Goal: Task Accomplishment & Management: Use online tool/utility

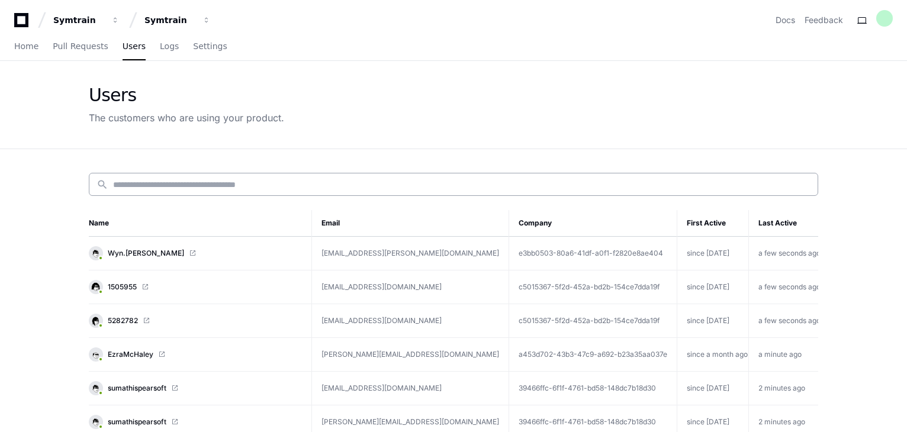
click at [153, 181] on input at bounding box center [461, 185] width 697 height 12
paste input "**********"
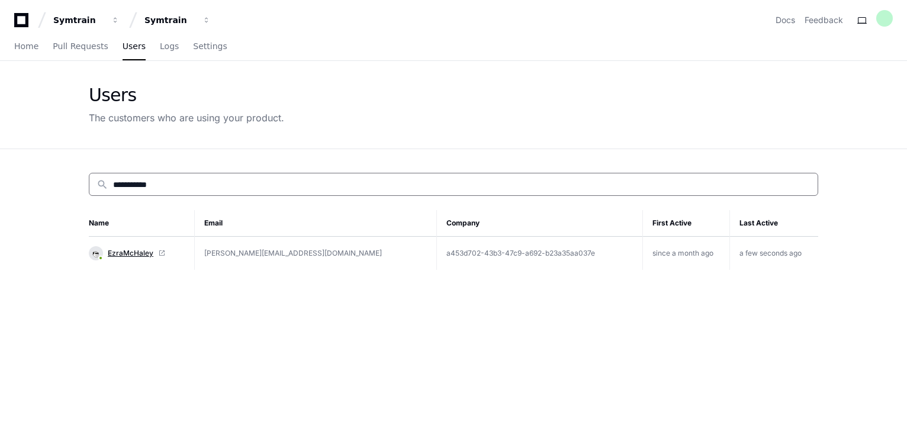
type input "**********"
click at [146, 252] on span "EzraMcHaley" at bounding box center [131, 253] width 46 height 9
drag, startPoint x: 199, startPoint y: 185, endPoint x: 88, endPoint y: 186, distance: 111.3
click at [88, 186] on div "**********" at bounding box center [454, 365] width 758 height 432
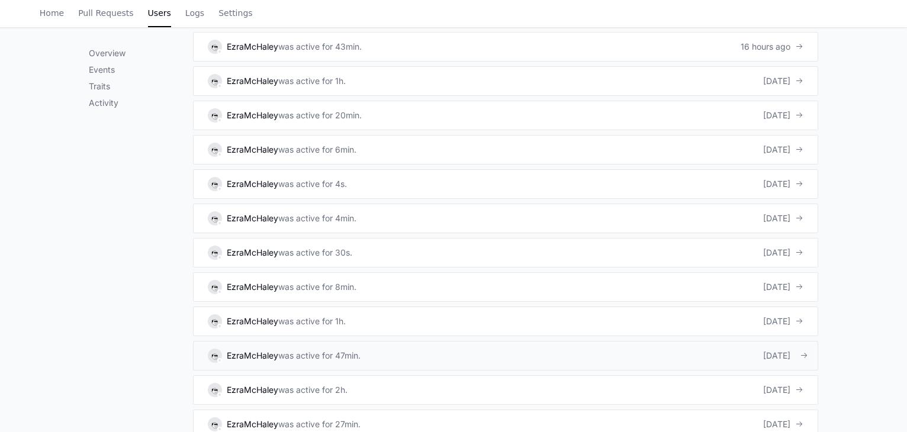
scroll to position [1123, 0]
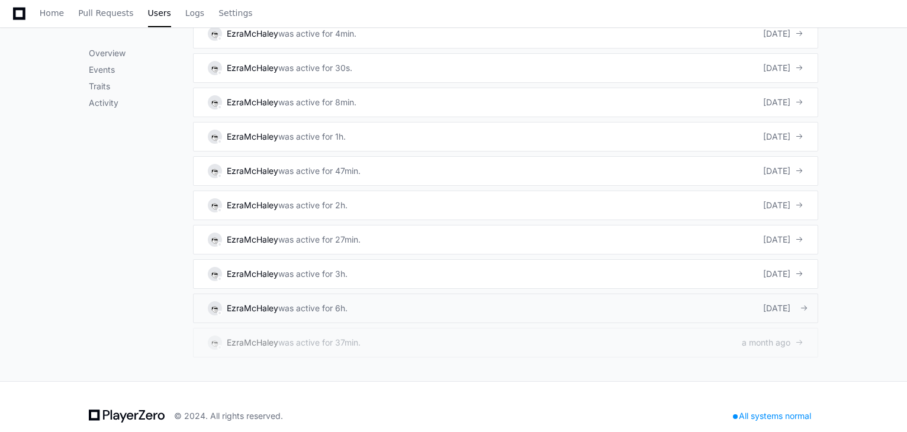
click at [666, 294] on link "EzraMcHaley was active for 6h. 20 days ago" at bounding box center [505, 309] width 625 height 30
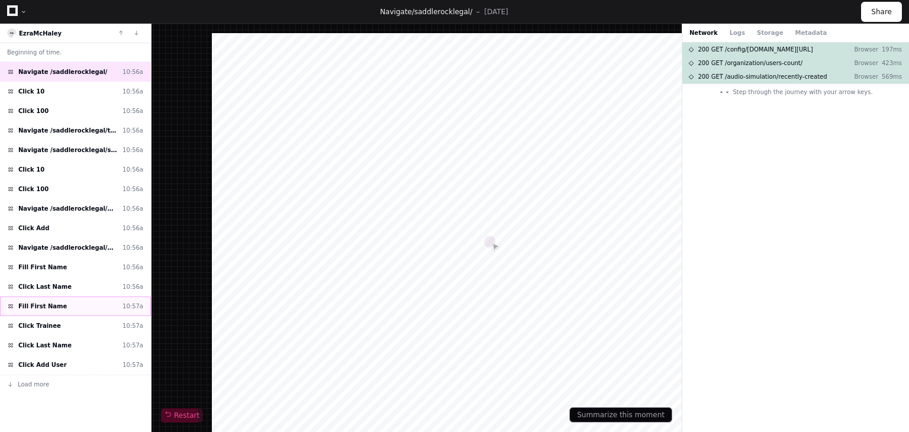
click at [45, 310] on div "Fill First Name 10:57a" at bounding box center [75, 307] width 151 height 20
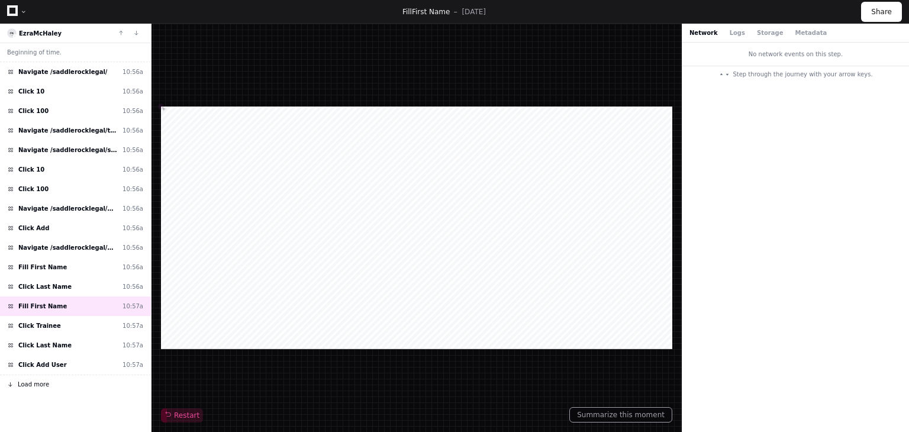
drag, startPoint x: 26, startPoint y: 382, endPoint x: 43, endPoint y: 373, distance: 18.5
click at [26, 382] on span "Load more" at bounding box center [33, 384] width 31 height 9
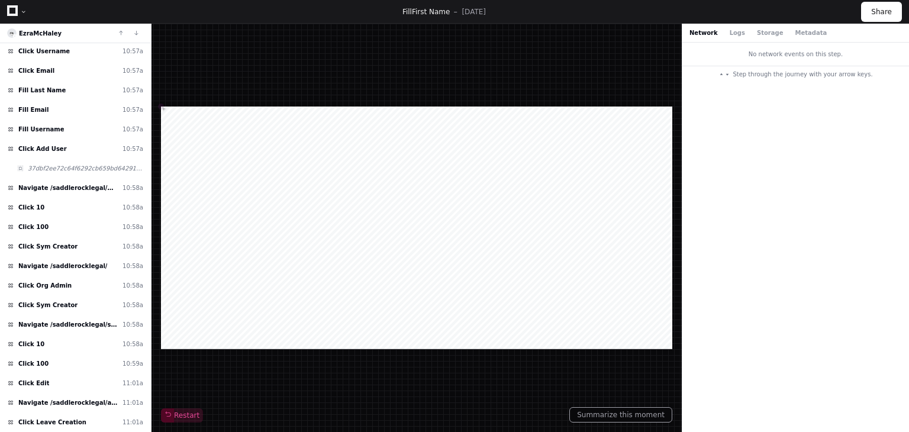
scroll to position [365, 0]
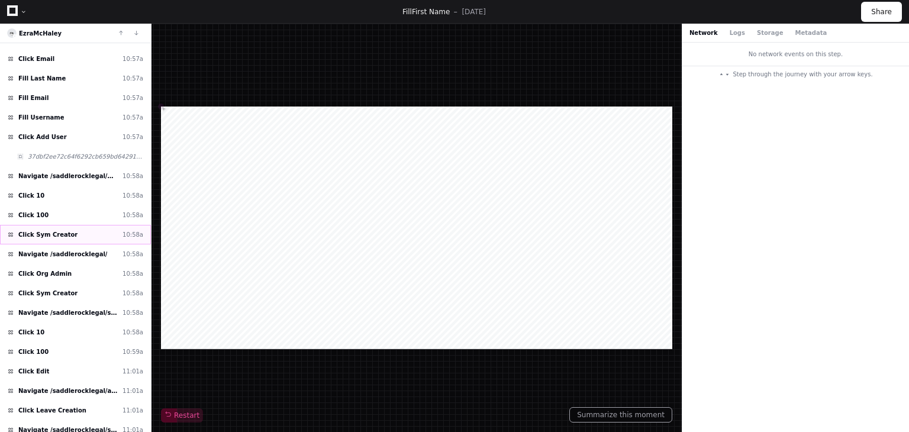
click at [85, 236] on div "Click Sym Creator 10:58a" at bounding box center [75, 235] width 151 height 20
click at [72, 289] on div "Click Sym Creator 10:58a" at bounding box center [75, 293] width 151 height 20
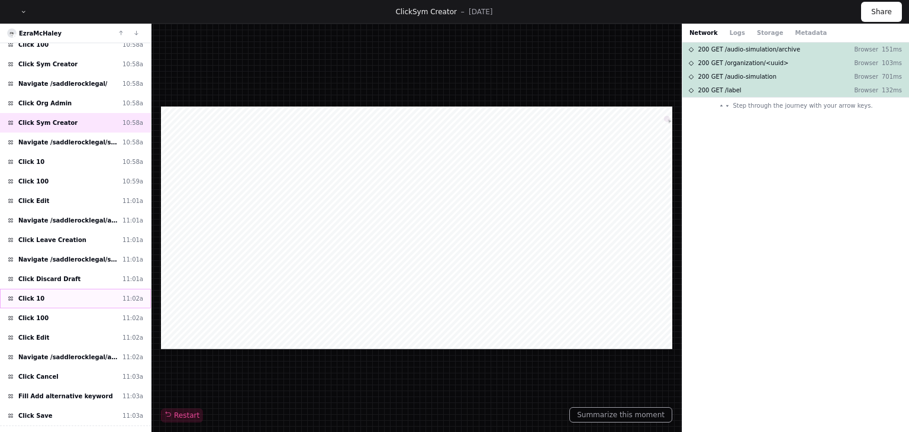
scroll to position [536, 0]
click at [68, 235] on span "Click Leave Creation" at bounding box center [52, 239] width 68 height 9
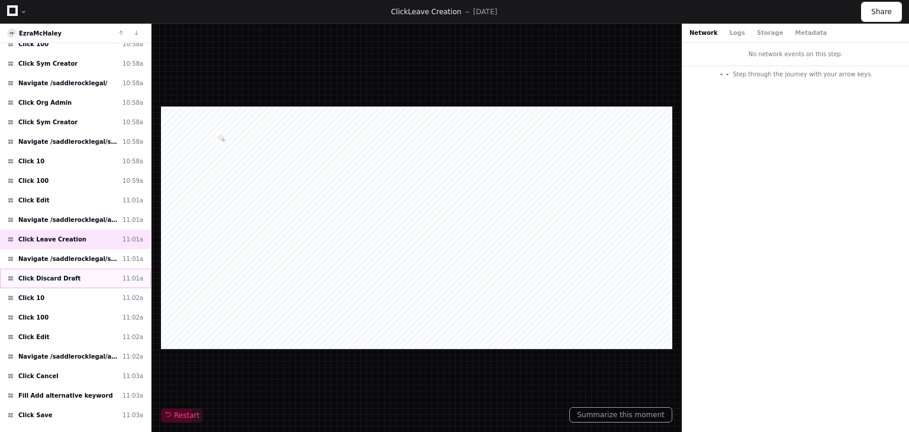
click at [75, 269] on div "Click Discard Draft 11:01a" at bounding box center [75, 279] width 151 height 20
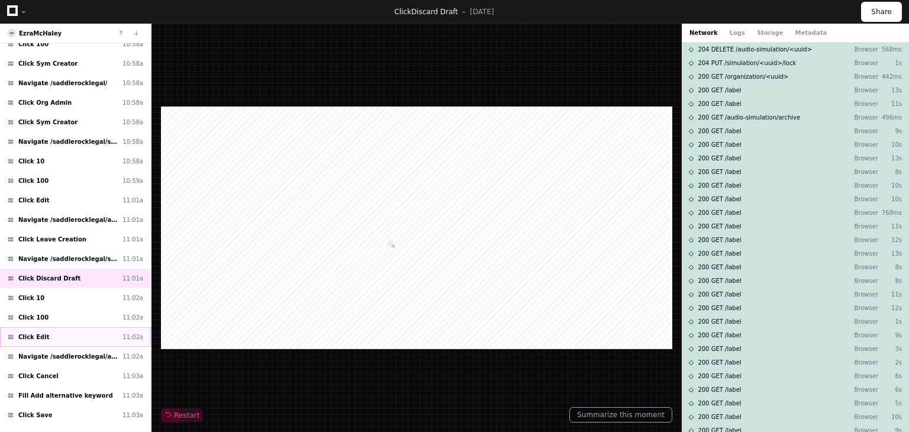
click at [60, 327] on div "Click Edit 11:02a" at bounding box center [75, 337] width 151 height 20
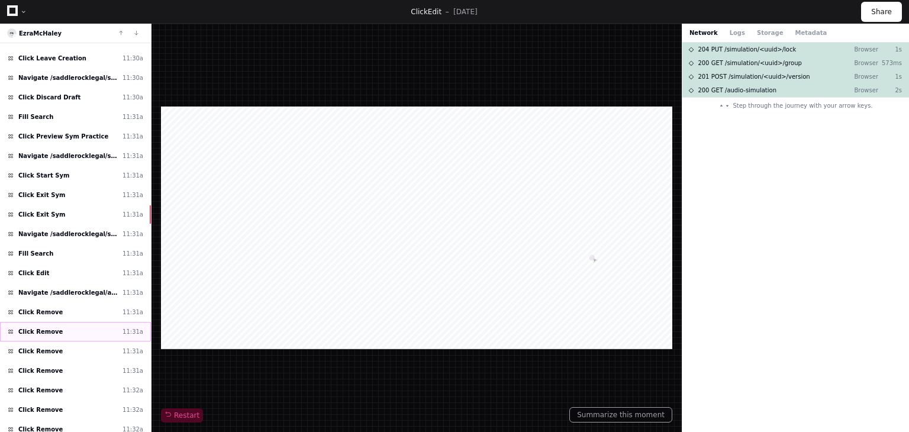
scroll to position [2851, 0]
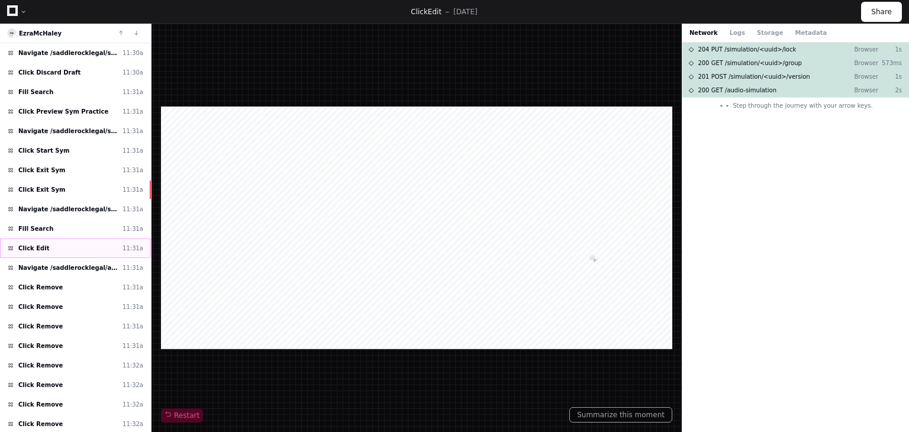
click at [49, 239] on div "Click Edit 11:31a" at bounding box center [75, 249] width 151 height 20
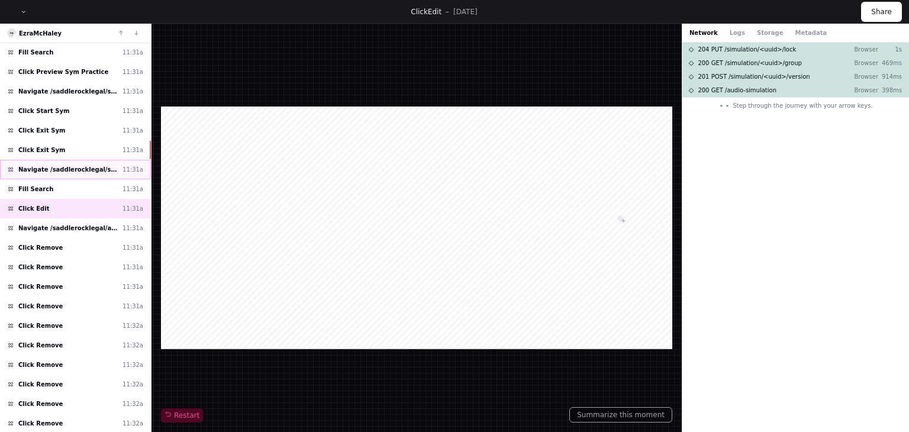
scroll to position [2898, 0]
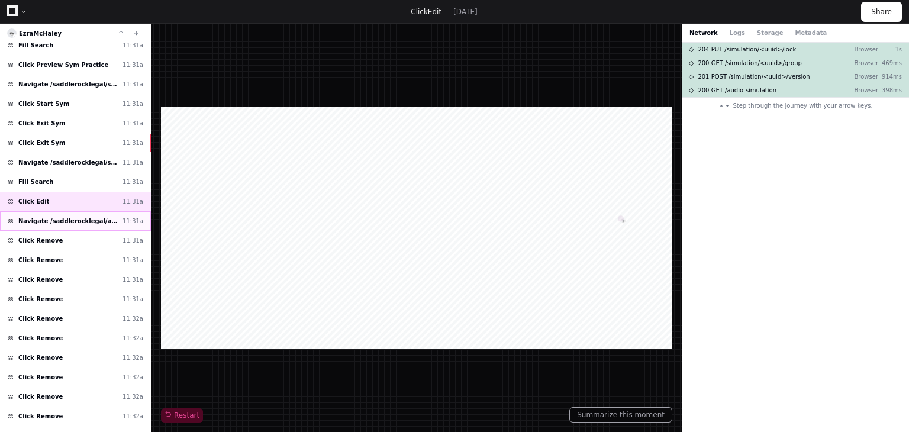
click at [72, 211] on div "Navigate /saddlerocklegal/audio-simulation/*/create-sym 11:31a" at bounding box center [75, 221] width 151 height 20
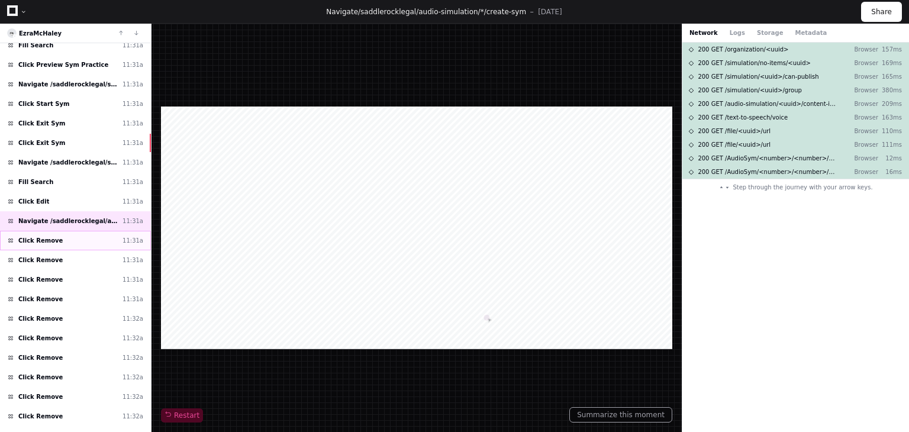
click at [70, 231] on div "Click Remove 11:31a" at bounding box center [75, 241] width 151 height 20
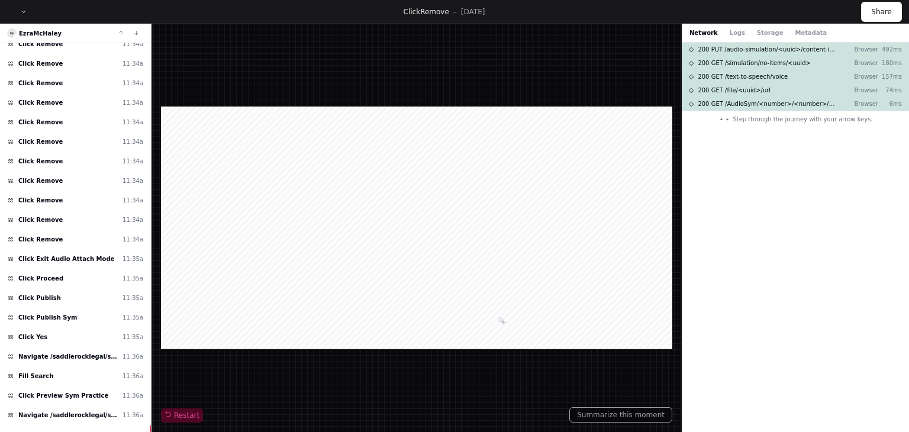
scroll to position [3719, 0]
click at [78, 230] on div "Click Remove 11:34a" at bounding box center [75, 240] width 151 height 20
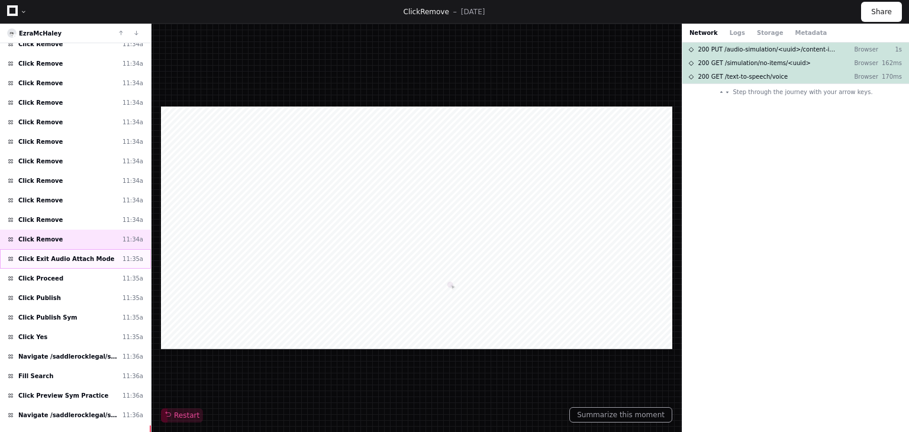
click at [73, 254] on span "Click Exit Audio Attach Mode" at bounding box center [66, 258] width 96 height 9
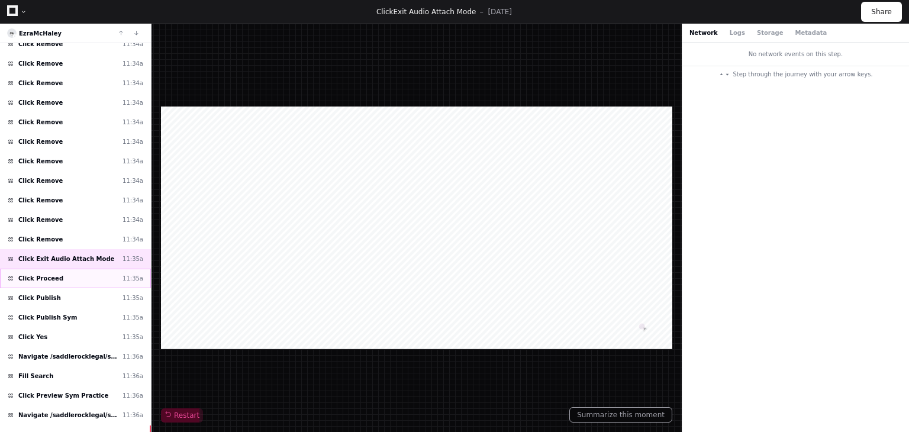
click at [70, 269] on div "Click Proceed 11:35a" at bounding box center [75, 279] width 151 height 20
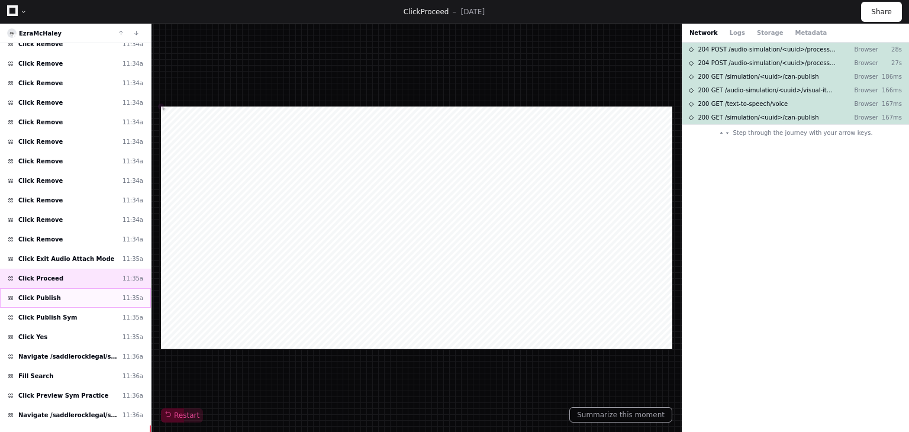
click at [76, 288] on div "Click Publish 11:35a" at bounding box center [75, 298] width 151 height 20
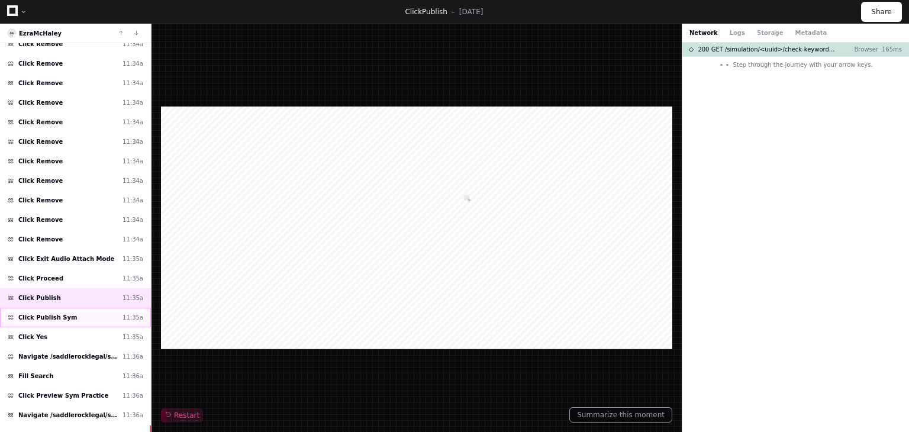
click at [79, 308] on div "Click Publish Sym 11:35a" at bounding box center [75, 318] width 151 height 20
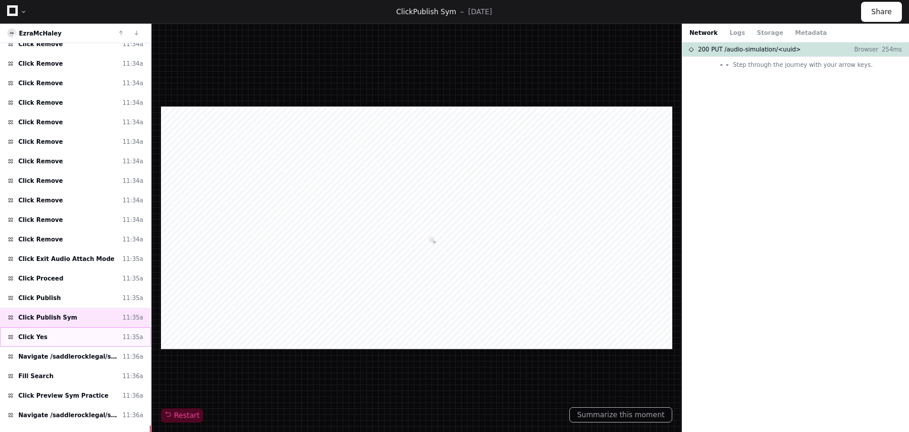
click at [75, 327] on div "Click Yes 11:35a" at bounding box center [75, 337] width 151 height 20
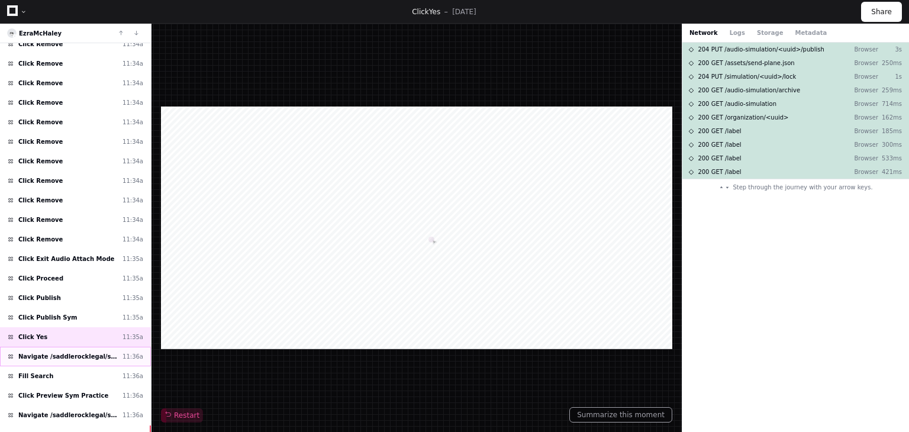
click at [83, 352] on span "Navigate /saddlerocklegal/sym" at bounding box center [67, 356] width 99 height 9
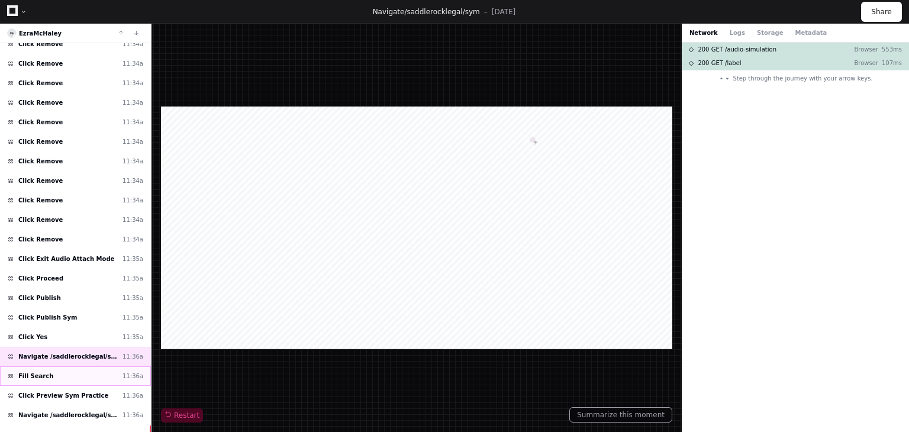
click at [88, 366] on div "Fill Search 11:36a" at bounding box center [75, 376] width 151 height 20
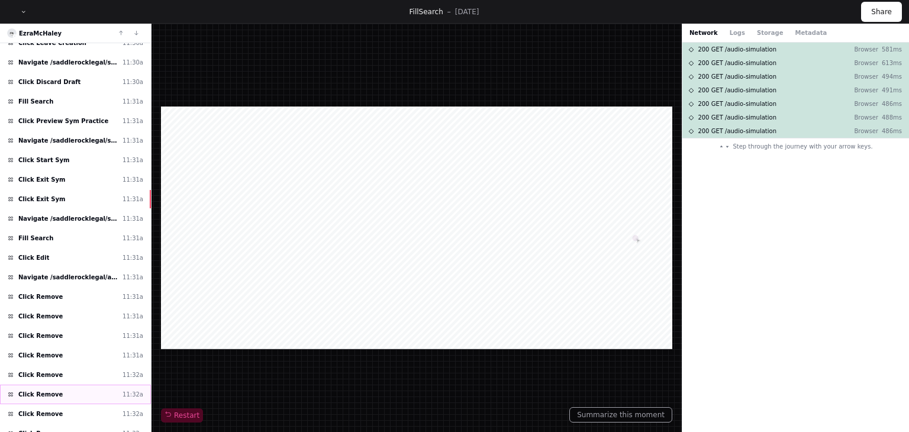
scroll to position [2831, 0]
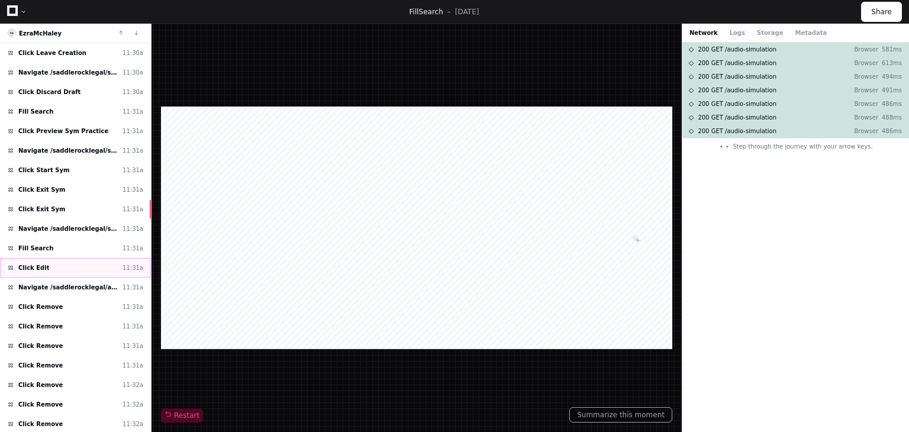
click at [75, 258] on div "Click Edit 11:31a" at bounding box center [75, 268] width 151 height 20
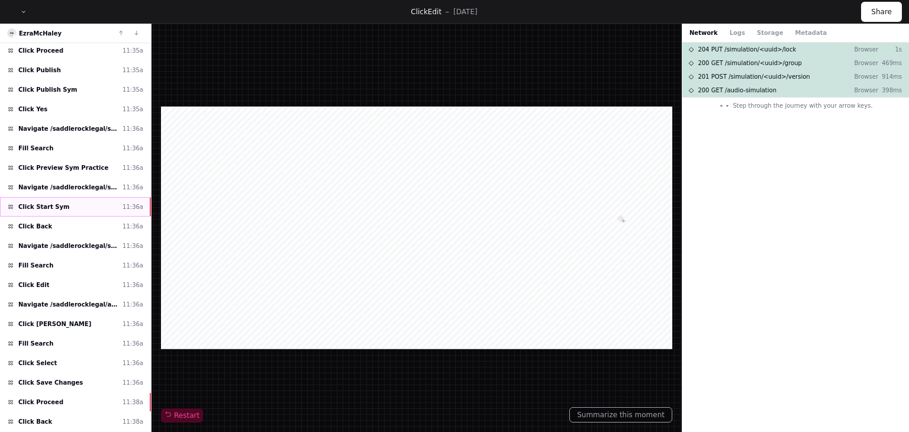
scroll to position [3956, 0]
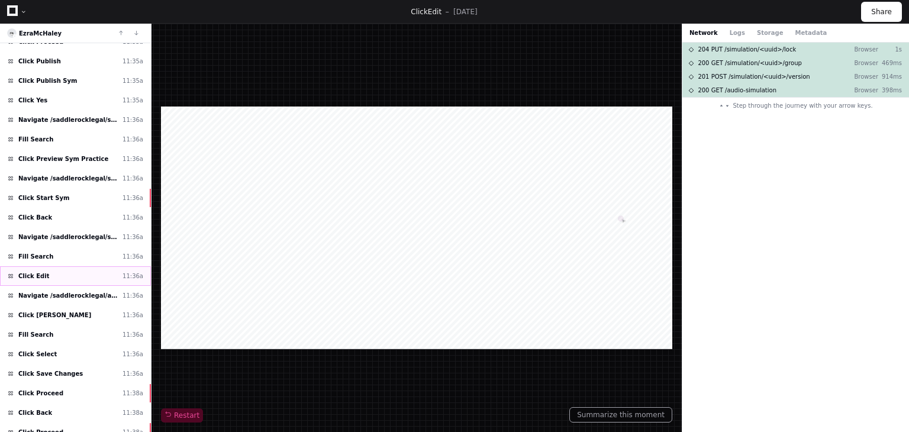
click at [47, 266] on div "Click Edit 11:36a" at bounding box center [75, 276] width 151 height 20
click at [60, 305] on div "Click Jim 11:36a" at bounding box center [75, 315] width 151 height 20
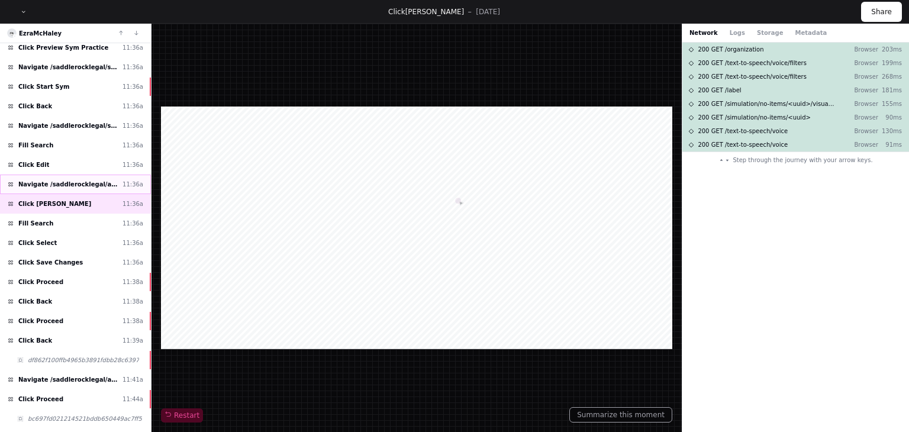
scroll to position [4068, 0]
click at [71, 311] on div "Click Proceed 11:38a" at bounding box center [75, 321] width 151 height 20
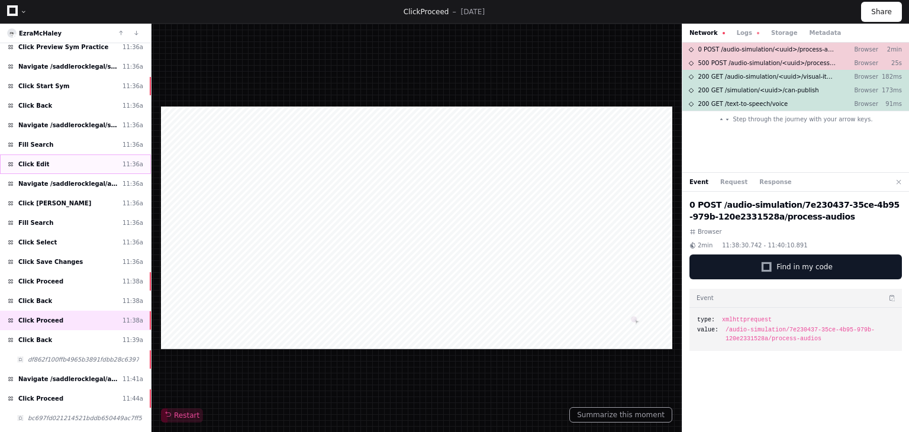
click at [66, 154] on div "Click Edit 11:36a" at bounding box center [75, 164] width 151 height 20
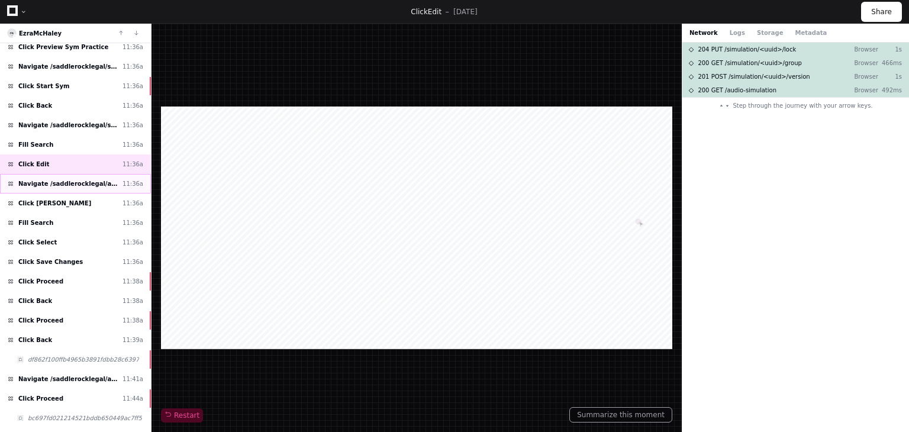
click at [62, 179] on span "Navigate /saddlerocklegal/audio-simulation/*/create-sym" at bounding box center [67, 183] width 99 height 9
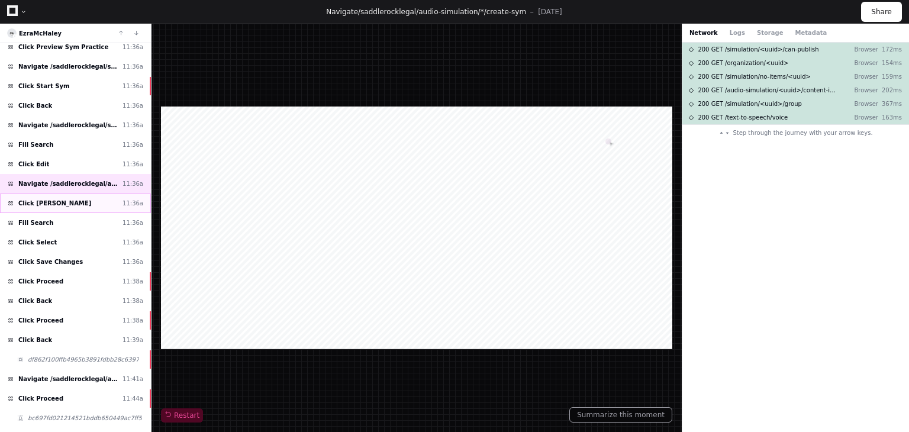
click at [61, 194] on div "Click Jim 11:36a" at bounding box center [75, 204] width 151 height 20
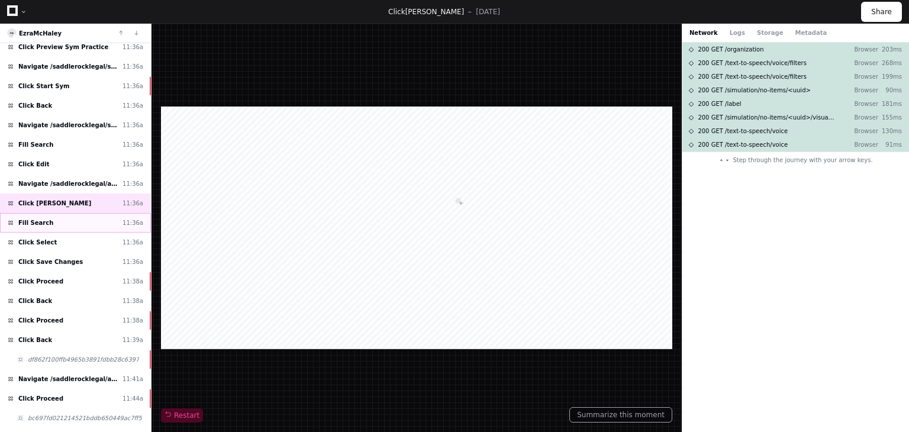
click at [62, 213] on div "Fill Search 11:36a" at bounding box center [75, 223] width 151 height 20
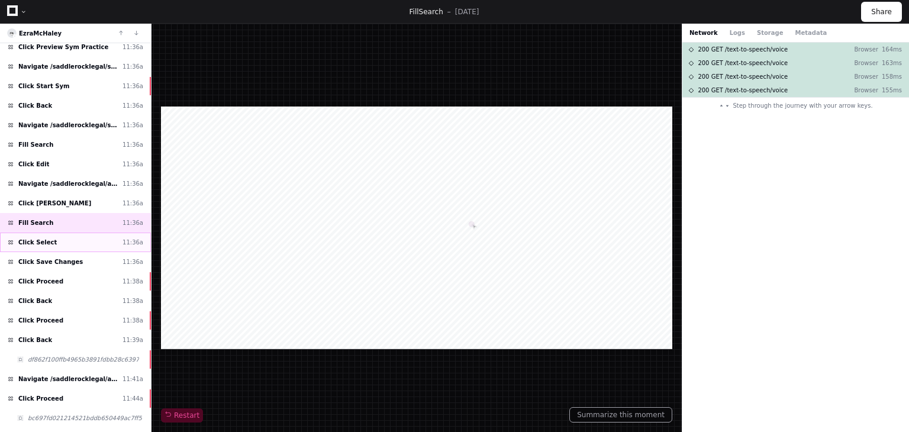
click at [64, 233] on div "Click Select 11:36a" at bounding box center [75, 243] width 151 height 20
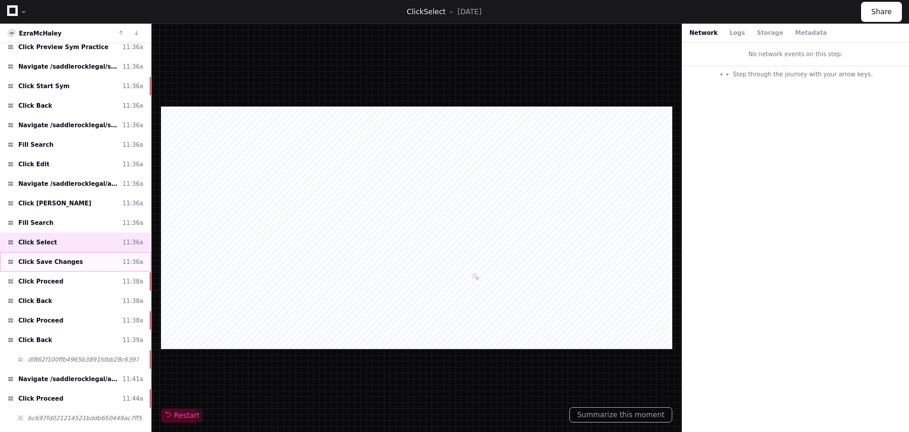
click at [71, 252] on div "Click Save Changes 11:36a" at bounding box center [75, 262] width 151 height 20
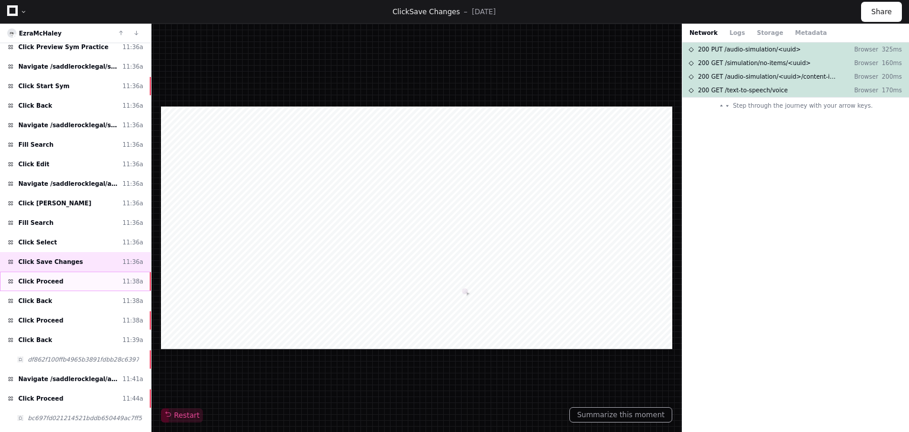
click at [73, 272] on div "Click Proceed 11:38a" at bounding box center [75, 282] width 151 height 20
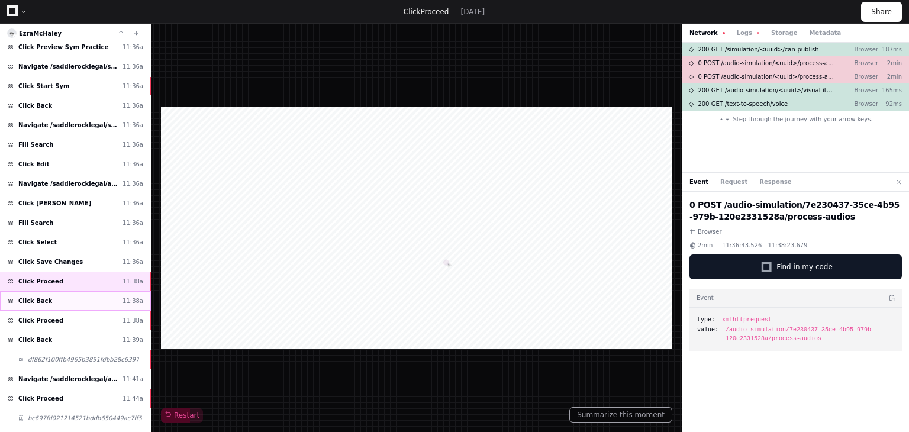
click at [75, 291] on div "Click Back 11:38a" at bounding box center [75, 301] width 151 height 20
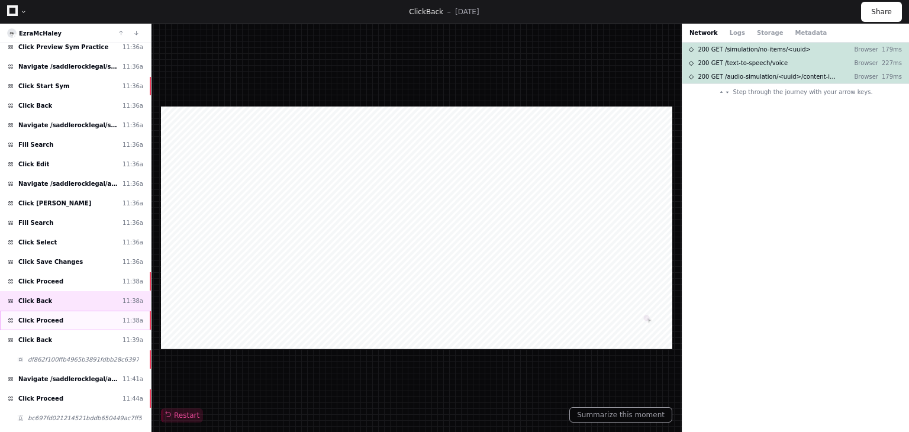
click at [76, 311] on div "Click Proceed 11:38a" at bounding box center [75, 321] width 151 height 20
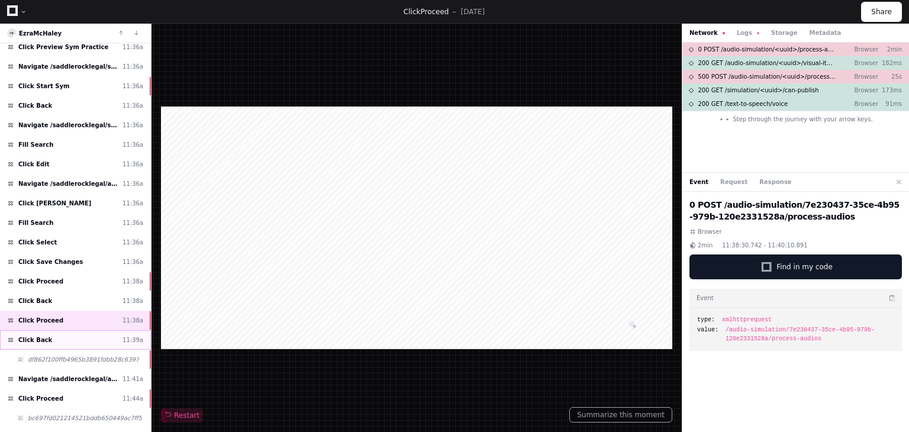
click at [66, 330] on div "Click Back 11:39a" at bounding box center [75, 340] width 151 height 20
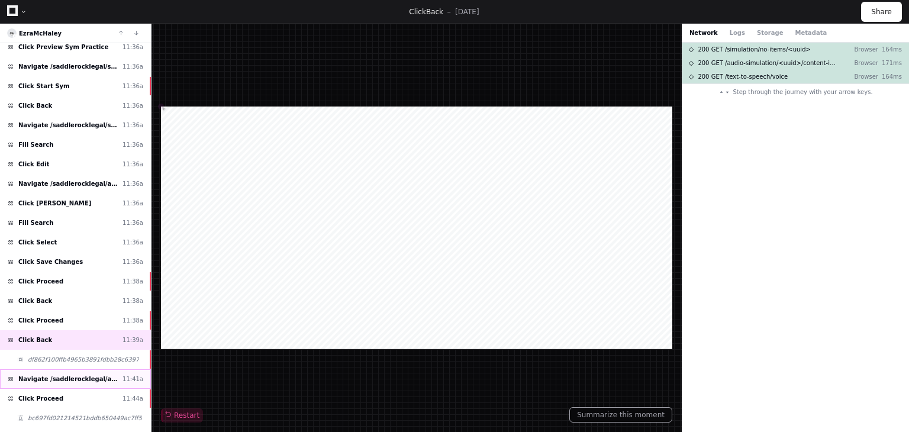
click at [72, 375] on span "Navigate /saddlerocklegal/audio-simulation/*/create-sym" at bounding box center [67, 379] width 99 height 9
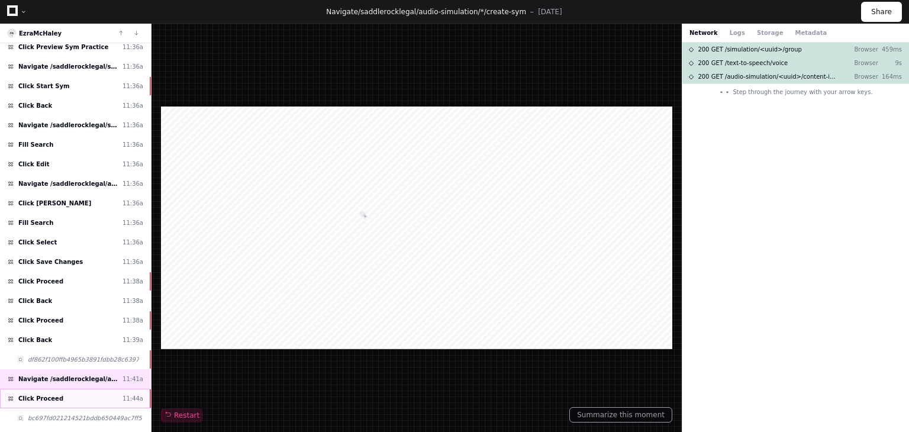
click at [82, 389] on div "Click Proceed 11:44a" at bounding box center [75, 399] width 151 height 20
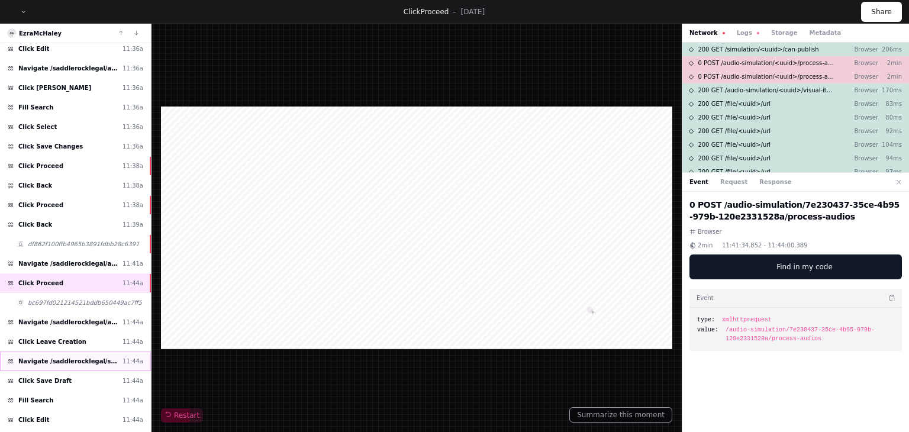
scroll to position [4186, 0]
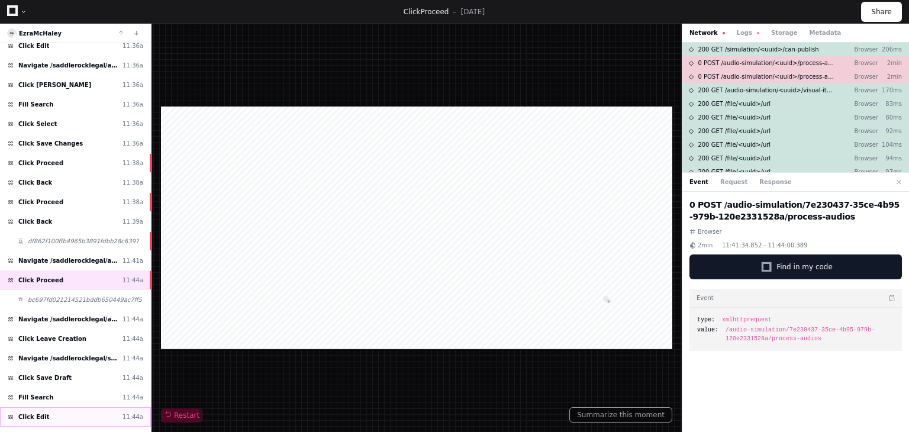
click at [59, 407] on div "Click Edit 11:44a" at bounding box center [75, 417] width 151 height 20
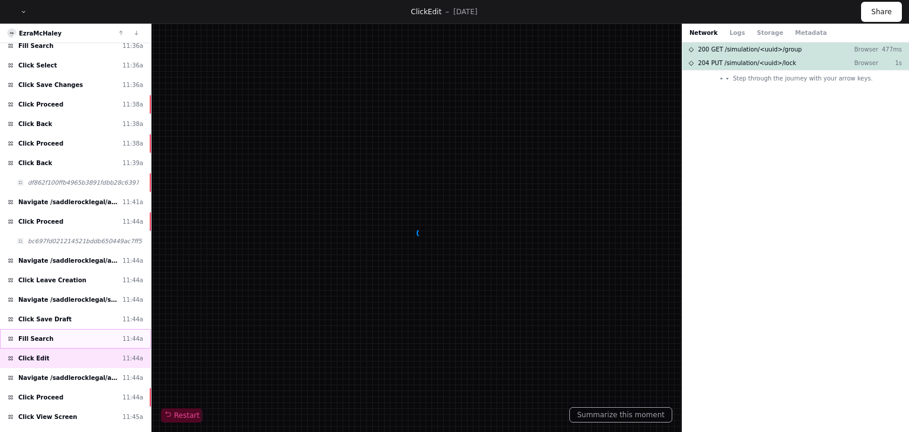
scroll to position [4245, 0]
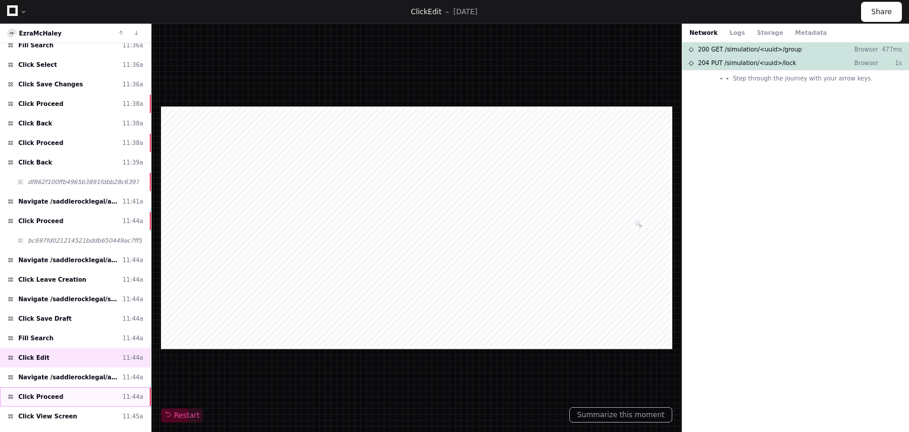
click at [83, 387] on div "Click Proceed 11:44a" at bounding box center [75, 397] width 151 height 20
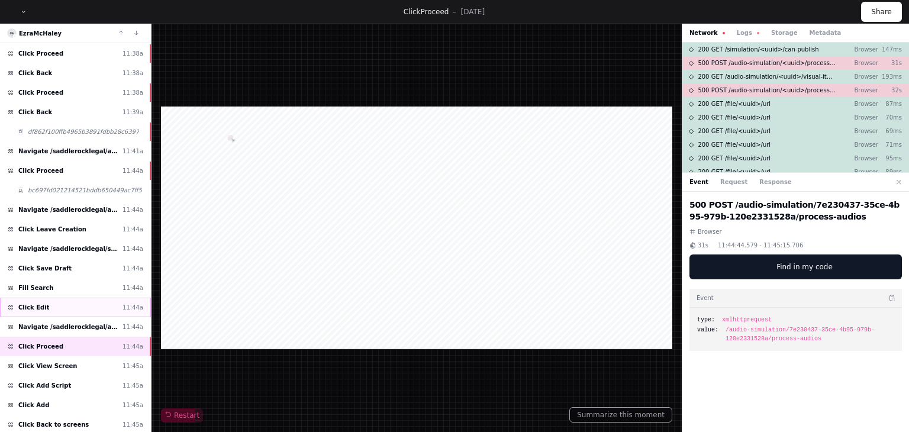
scroll to position [4298, 0]
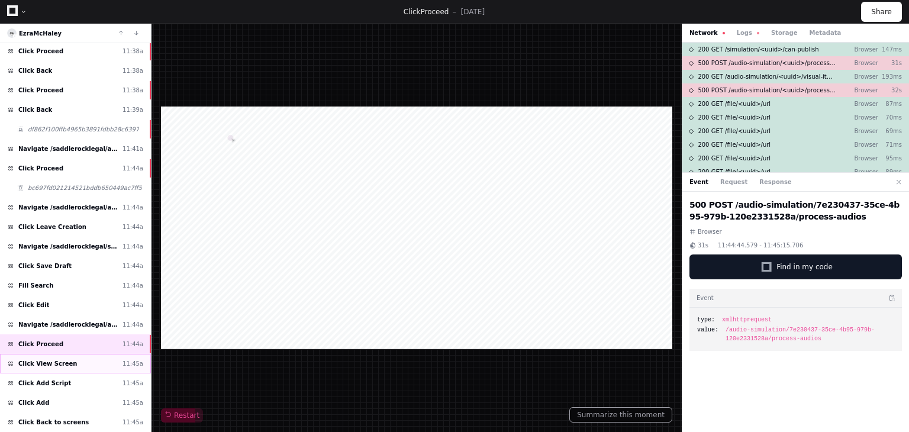
click at [80, 354] on div "Click View Screen 11:45a" at bounding box center [75, 364] width 151 height 20
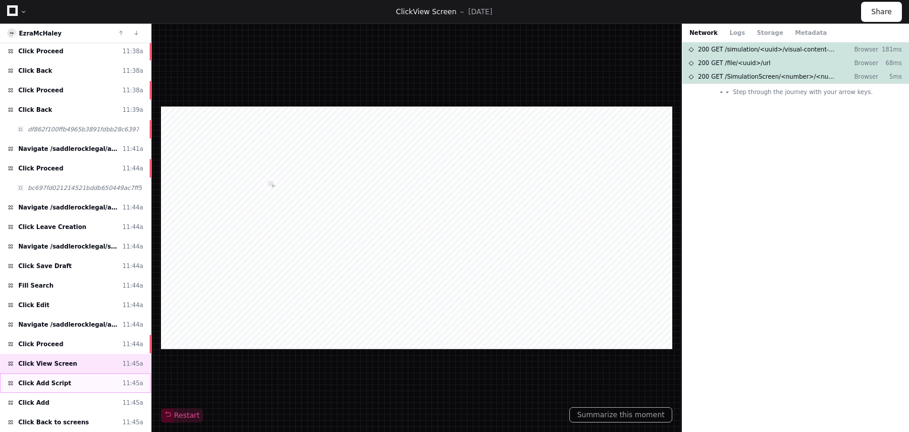
click at [95, 373] on div "Click Add Script 11:45a" at bounding box center [75, 383] width 151 height 20
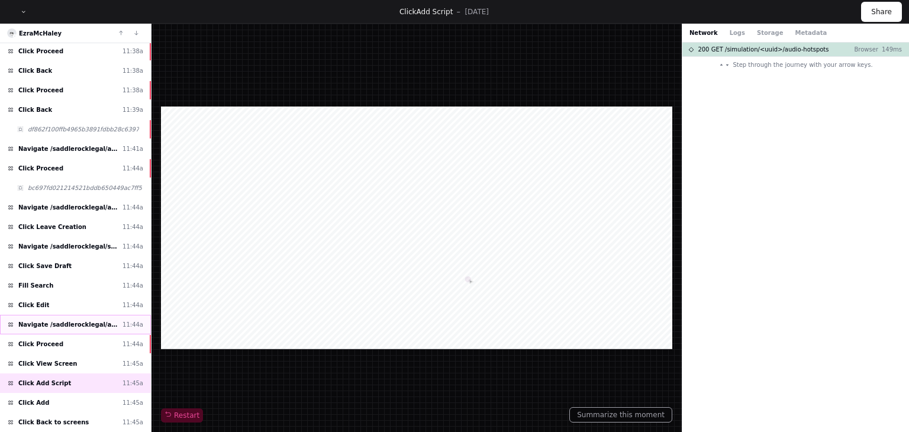
scroll to position [4588, 0]
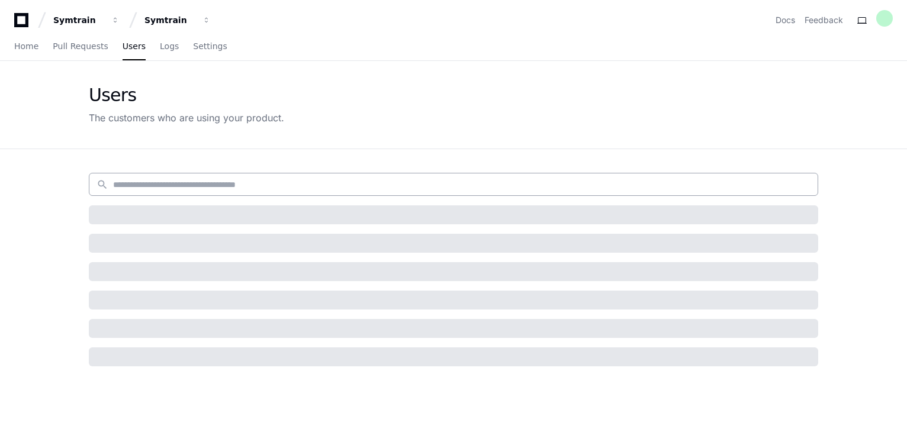
click at [166, 188] on input at bounding box center [461, 185] width 697 height 12
paste input "**********"
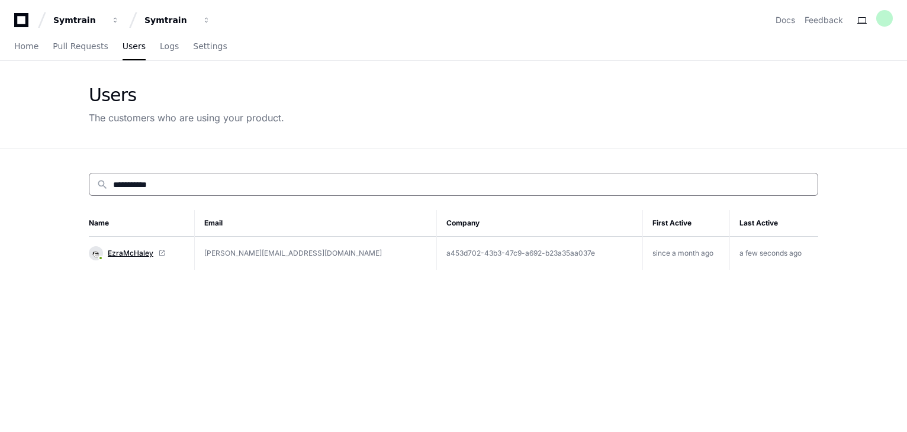
type input "**********"
click at [134, 253] on span "EzraMcHaley" at bounding box center [131, 253] width 46 height 9
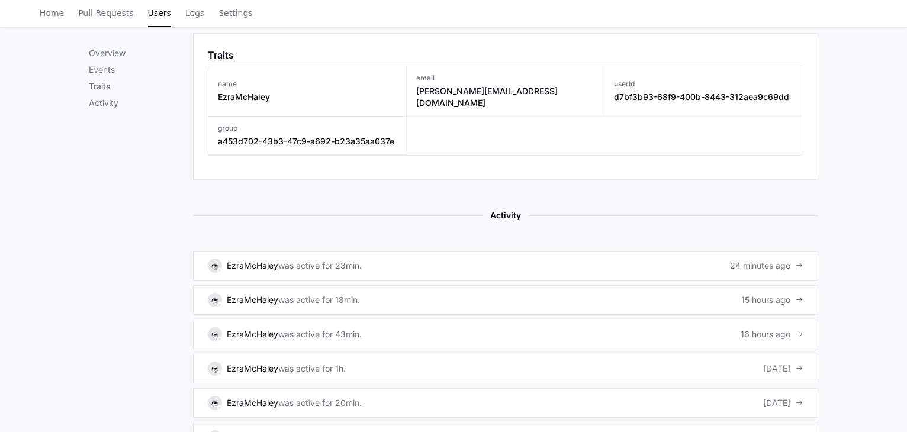
scroll to position [651, 0]
click at [600, 251] on link "EzraMcHaley was active for 23min. 24 minutes ago" at bounding box center [505, 265] width 625 height 30
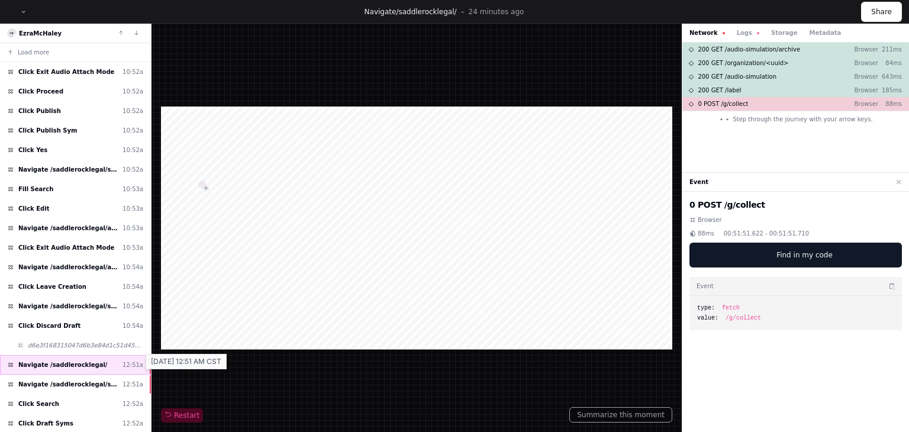
scroll to position [246, 0]
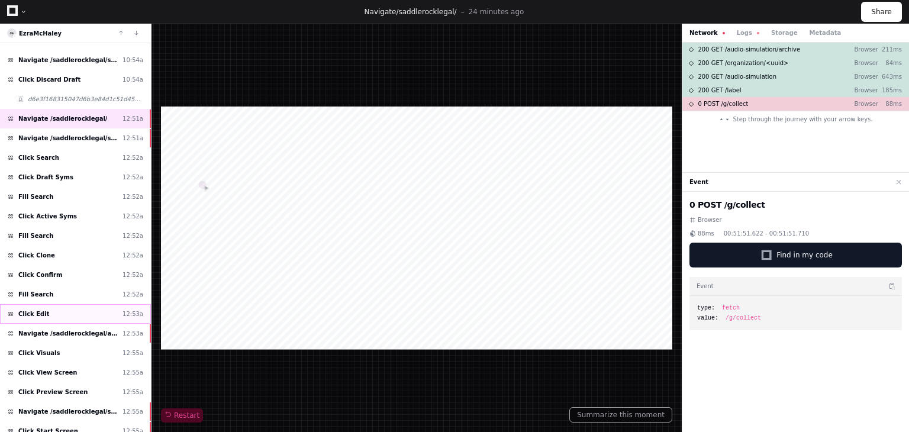
click at [69, 308] on div "Click Edit 12:53a" at bounding box center [75, 314] width 151 height 20
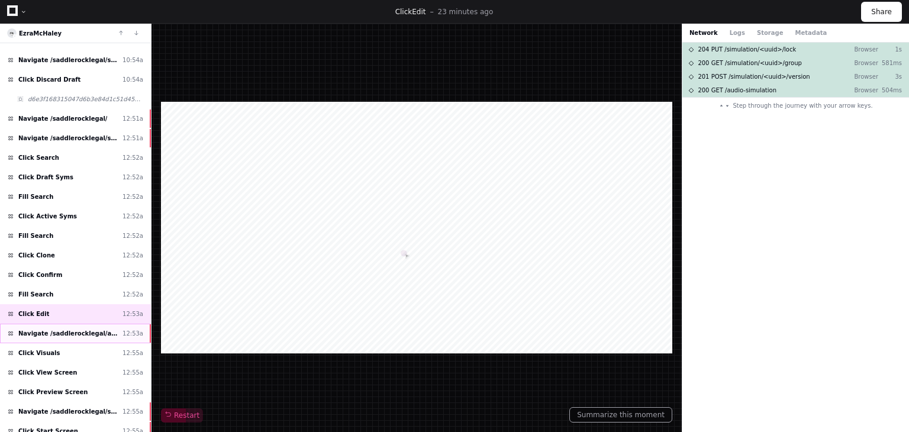
click at [73, 329] on span "Navigate /saddlerocklegal/audio-simulation/*/create-sym" at bounding box center [67, 333] width 99 height 9
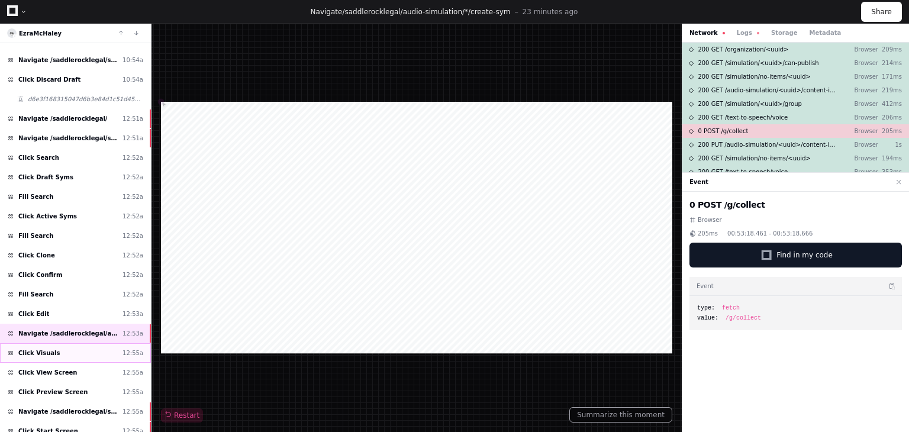
click at [73, 345] on div "Click Visuals 12:55a" at bounding box center [75, 353] width 151 height 20
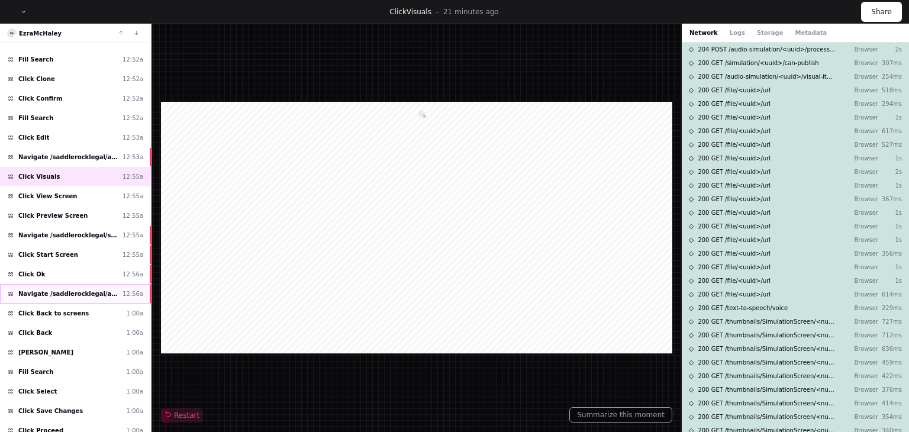
scroll to position [424, 0]
click at [80, 192] on div "Click View Screen 12:55a" at bounding box center [75, 195] width 151 height 20
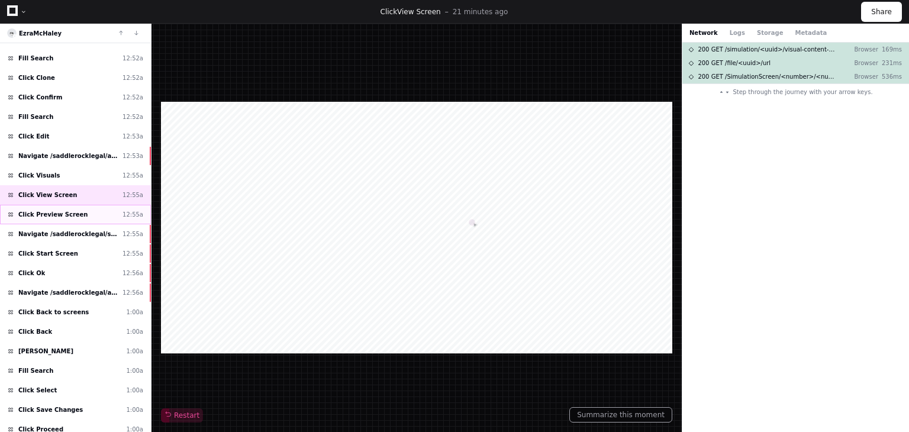
click at [82, 210] on div "Click Preview Screen 12:55a" at bounding box center [75, 215] width 151 height 20
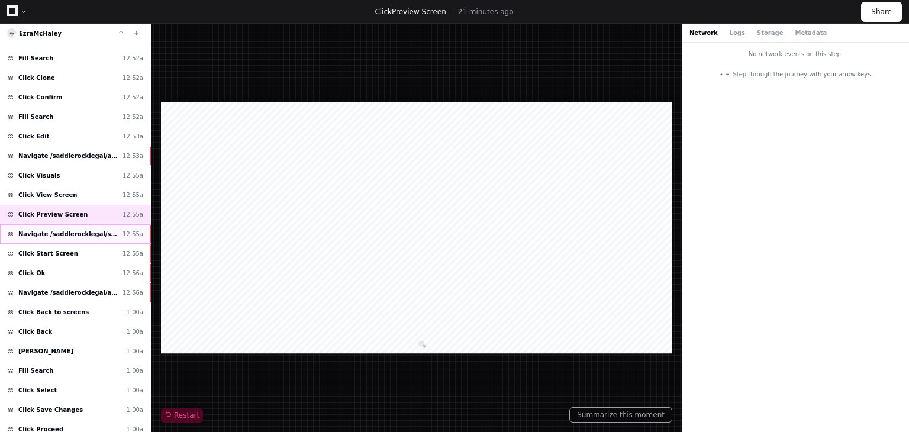
click at [82, 231] on div "Navigate /saddlerocklegal/simulation/*/preview_practice 12:55a" at bounding box center [75, 234] width 151 height 20
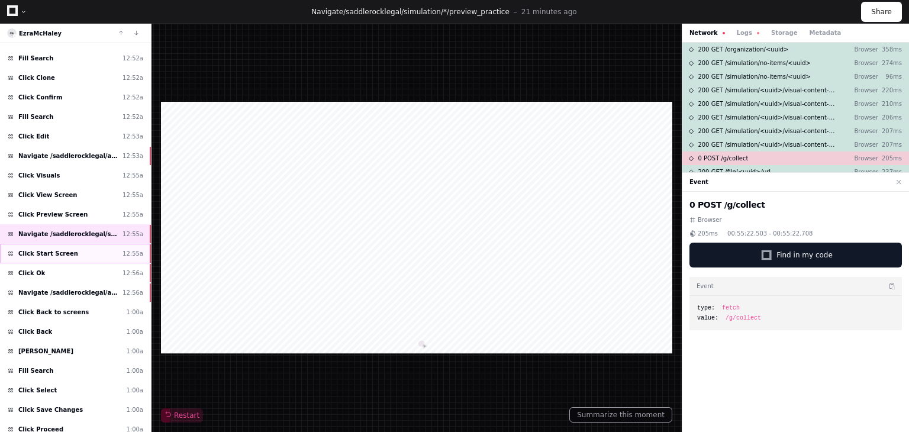
click at [83, 247] on div "Click Start Screen 12:55a" at bounding box center [75, 254] width 151 height 20
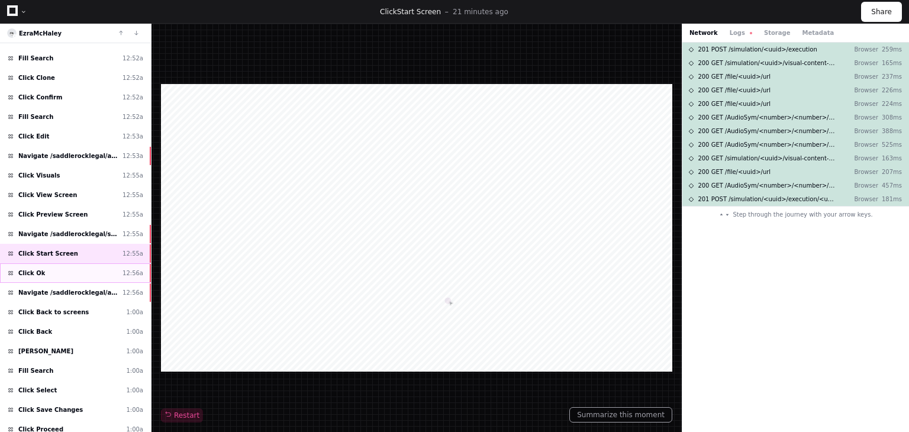
click at [86, 270] on div "Click Ok 12:56a" at bounding box center [75, 273] width 151 height 20
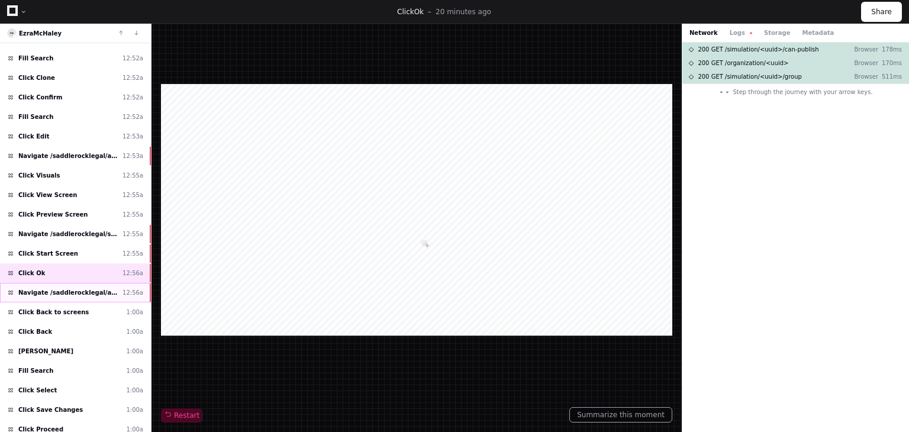
click at [89, 288] on span "Navigate /saddlerocklegal/audio-simulation/*/create-sym" at bounding box center [67, 292] width 99 height 9
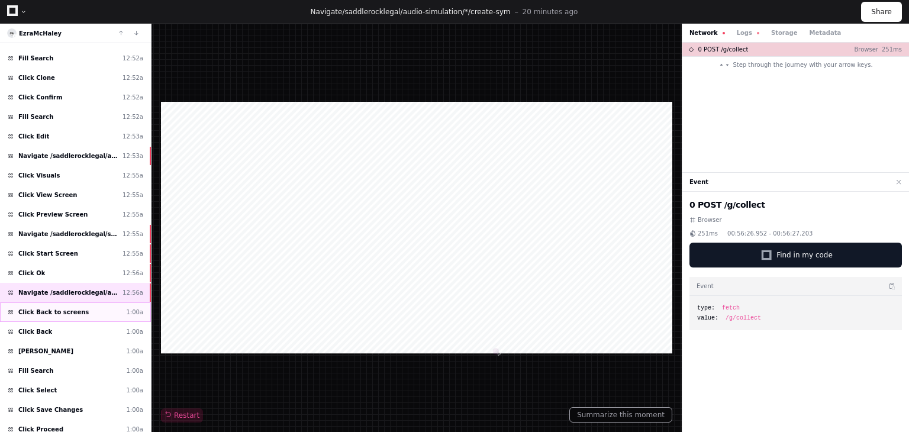
click at [87, 307] on div "Click Back to screens 1:00a" at bounding box center [75, 312] width 151 height 20
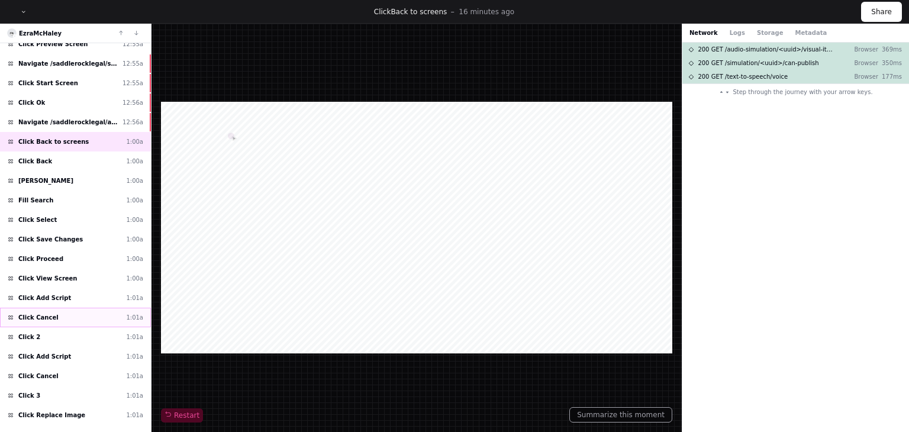
scroll to position [595, 0]
click at [67, 251] on div "Click Proceed 1:00a" at bounding box center [75, 259] width 151 height 20
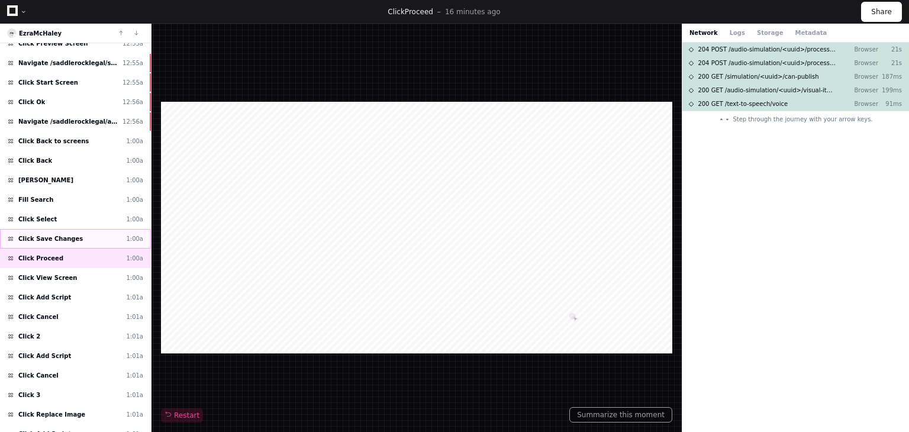
click at [77, 233] on div "Click Save Changes 1:00a" at bounding box center [75, 239] width 151 height 20
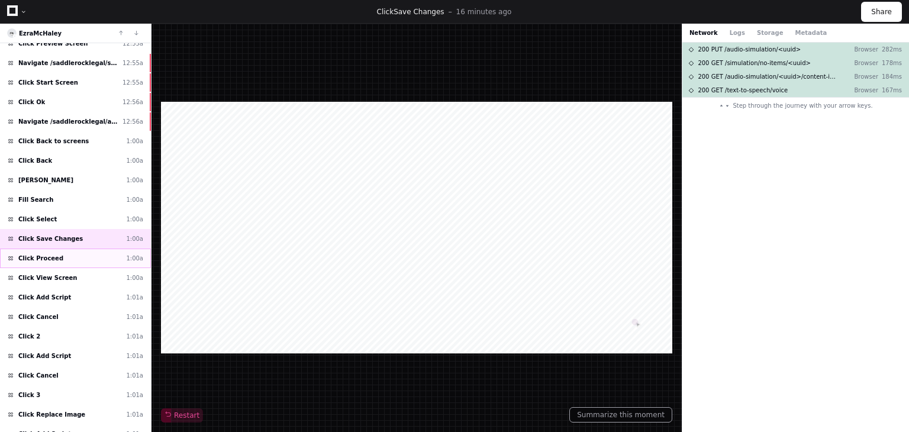
click at [77, 249] on div "Click Proceed 1:00a" at bounding box center [75, 259] width 151 height 20
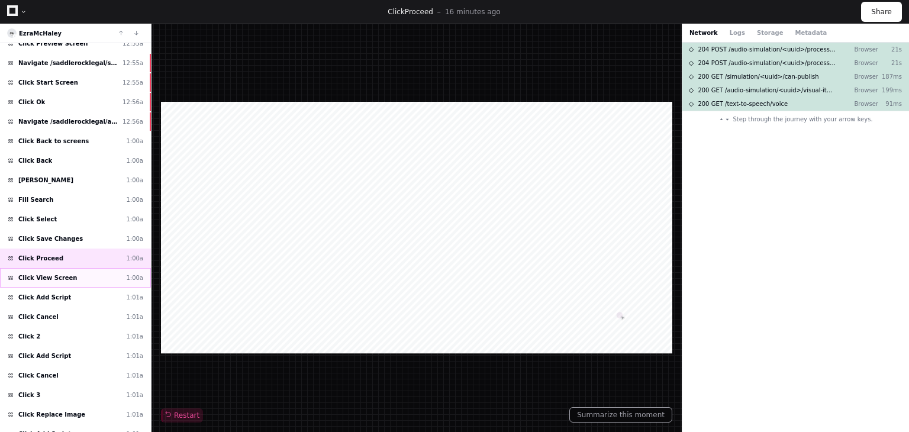
click at [76, 268] on div "Click View Screen 1:00a" at bounding box center [75, 278] width 151 height 20
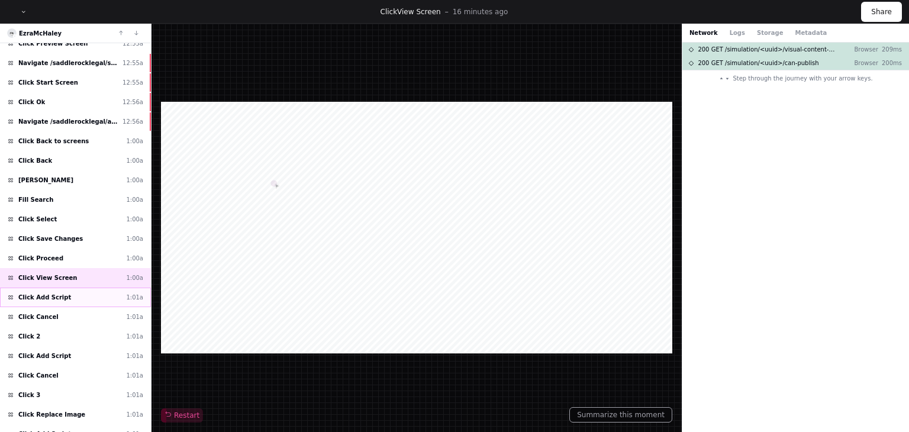
click at [75, 288] on div "Click Add Script 1:01a" at bounding box center [75, 298] width 151 height 20
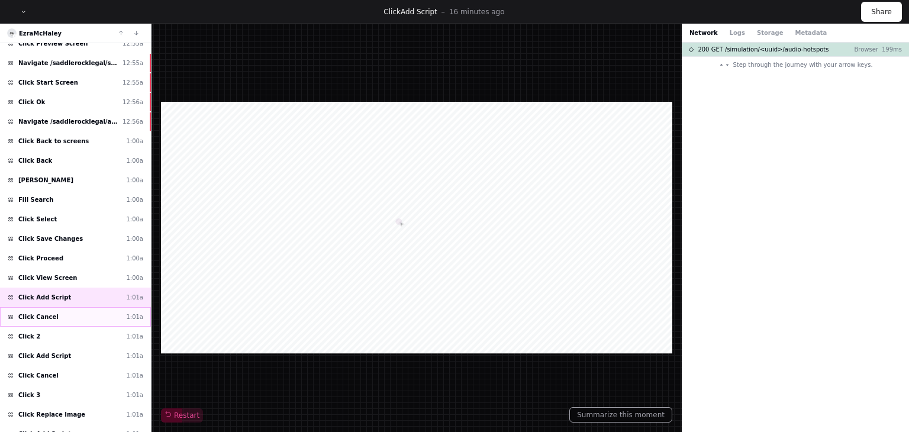
click at [68, 307] on div "Click Cancel 1:01a" at bounding box center [75, 317] width 151 height 20
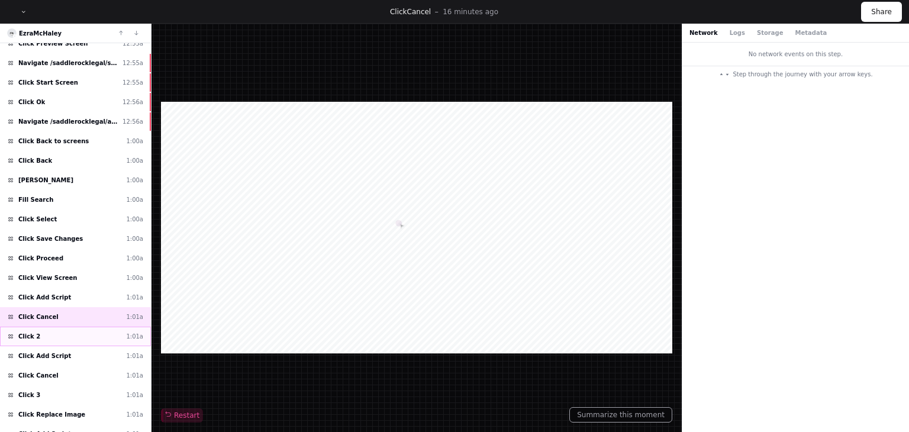
click at [62, 327] on div "Click 2 1:01a" at bounding box center [75, 337] width 151 height 20
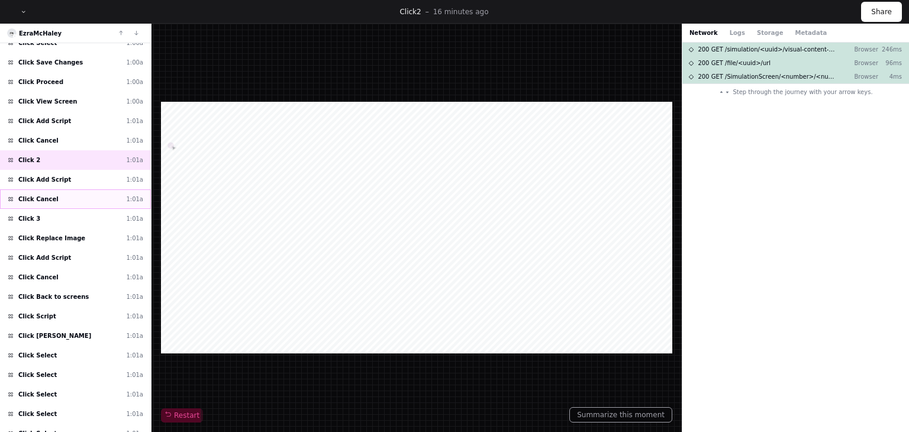
scroll to position [772, 0]
click at [76, 208] on div "Click 3 1:01a" at bounding box center [75, 218] width 151 height 20
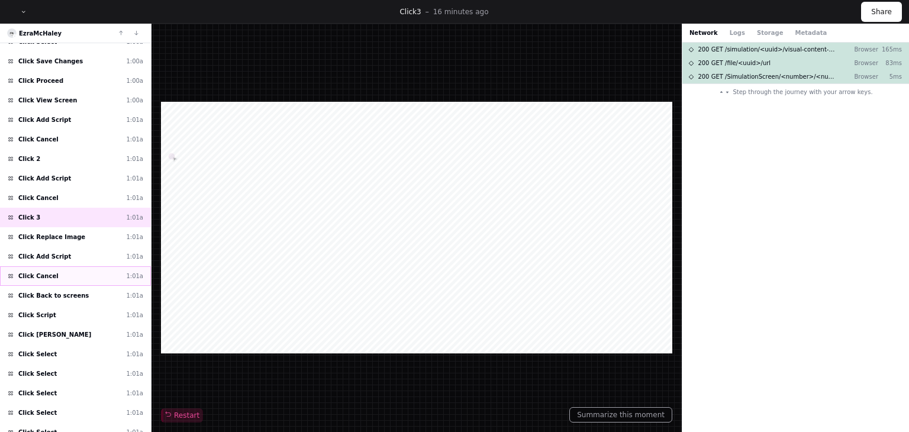
click at [66, 268] on div "Click Cancel 1:01a" at bounding box center [75, 276] width 151 height 20
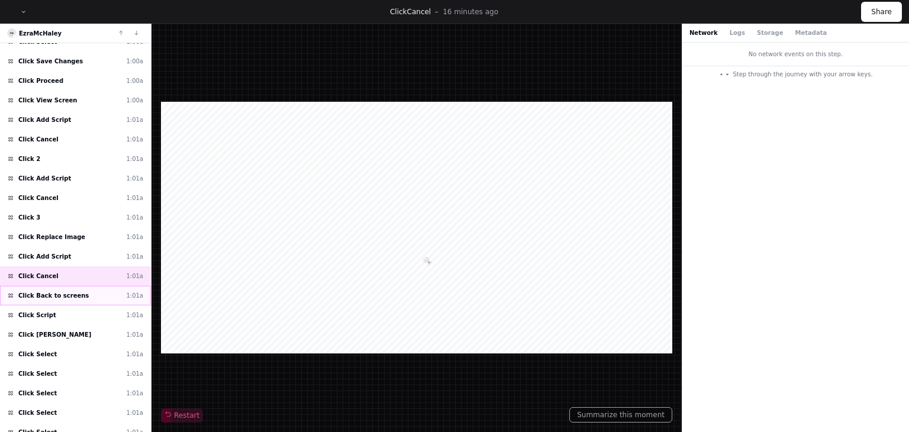
click at [71, 291] on span "Click Back to screens" at bounding box center [53, 295] width 70 height 9
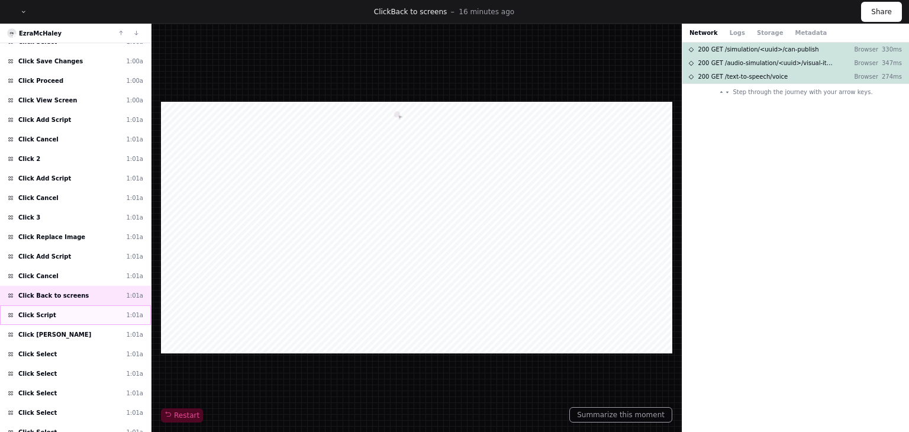
click at [71, 305] on div "Click Script 1:01a" at bounding box center [75, 315] width 151 height 20
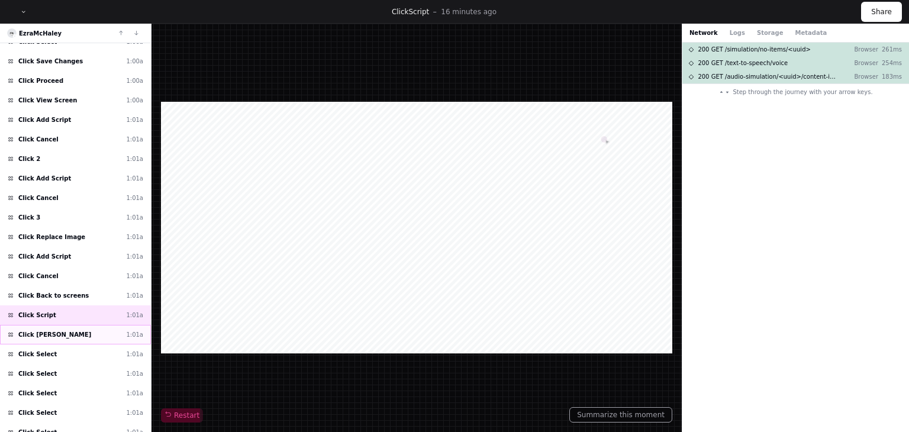
click at [69, 325] on div "Click Jim 1:01a" at bounding box center [75, 335] width 151 height 20
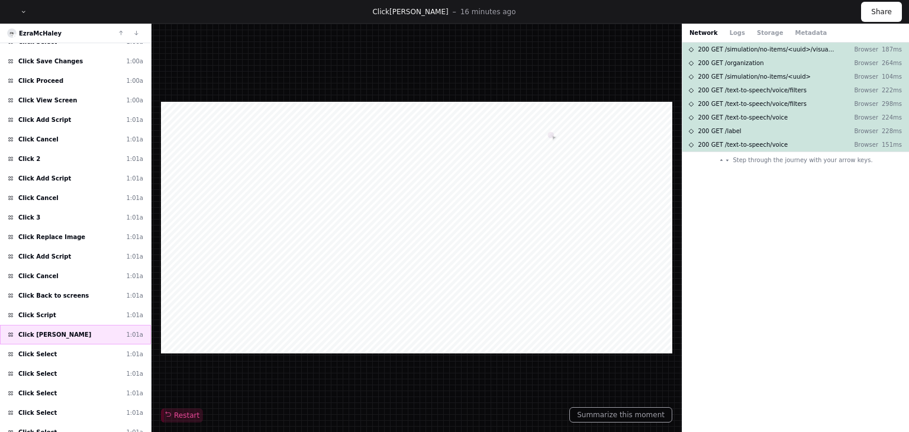
scroll to position [825, 0]
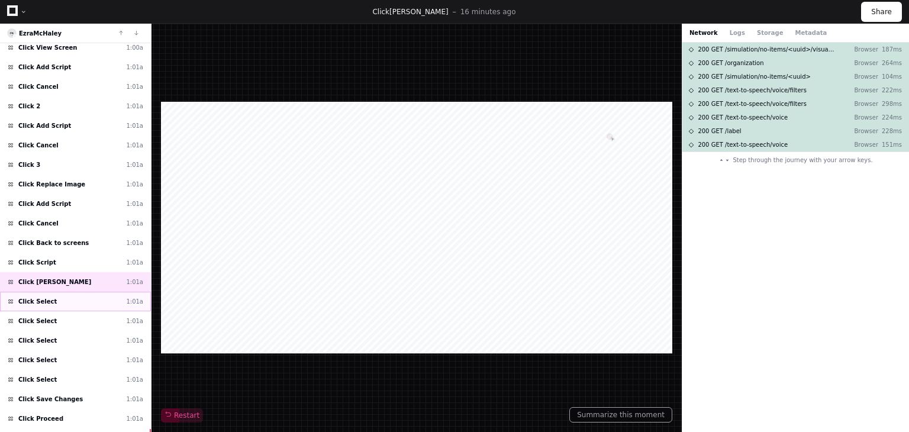
click at [60, 292] on div "Click Select 1:01a" at bounding box center [75, 302] width 151 height 20
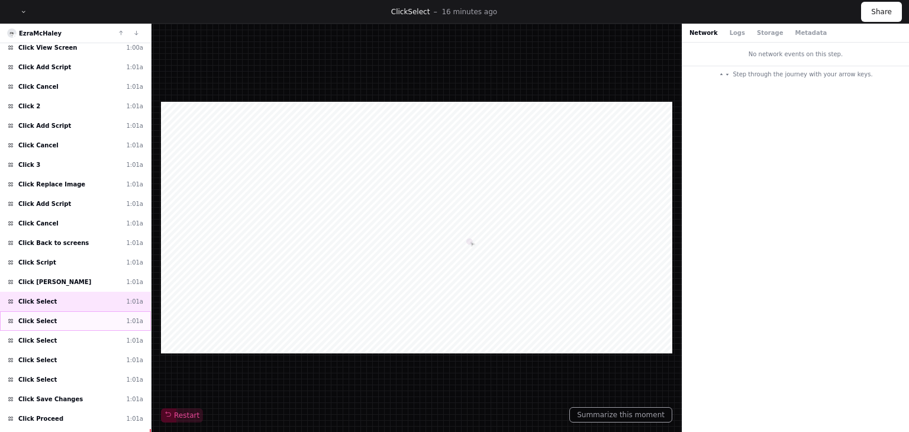
click at [62, 311] on div "Click Select 1:01a" at bounding box center [75, 321] width 151 height 20
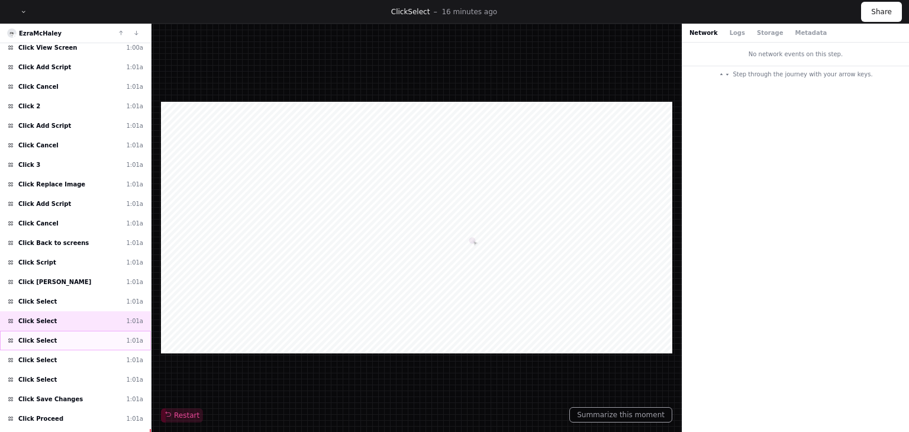
click at [69, 331] on div "Click Select 1:01a" at bounding box center [75, 341] width 151 height 20
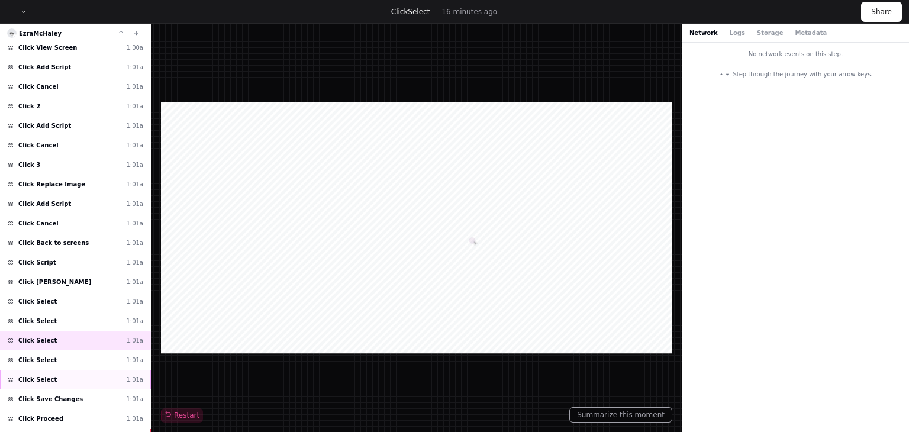
click at [61, 370] on div "Click Select 1:01a" at bounding box center [75, 380] width 151 height 20
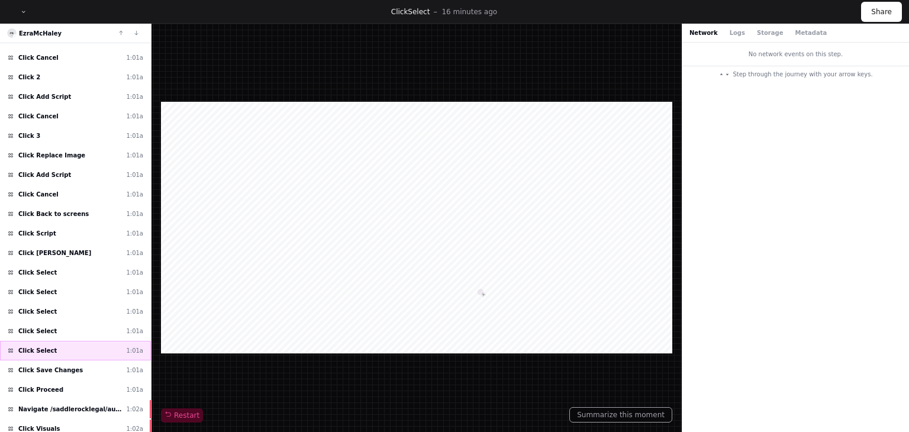
scroll to position [884, 0]
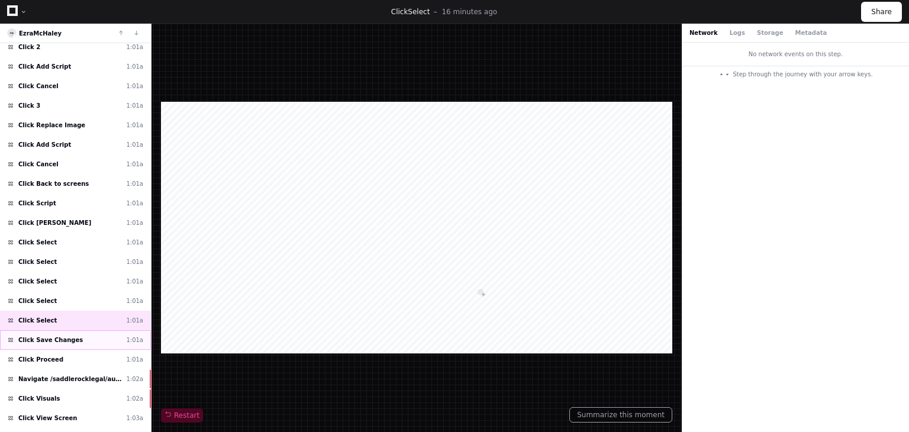
click at [81, 330] on div "Click Save Changes 1:01a" at bounding box center [75, 340] width 151 height 20
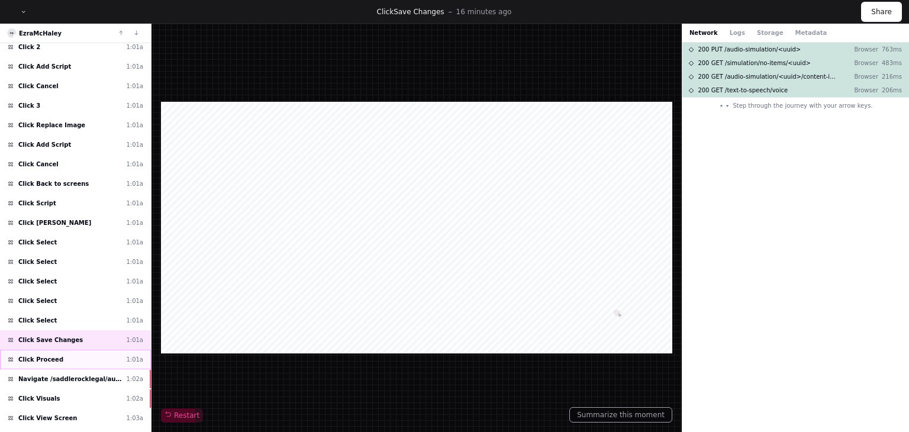
click at [80, 350] on div "Click Proceed 1:01a" at bounding box center [75, 360] width 151 height 20
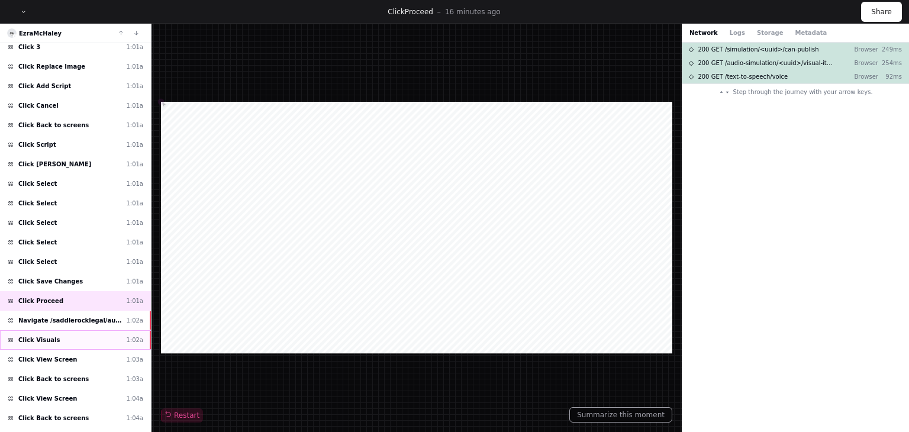
scroll to position [943, 0]
click at [87, 311] on div "Navigate /saddlerocklegal/audio-simulation/*/create-sym 1:02a" at bounding box center [75, 320] width 151 height 20
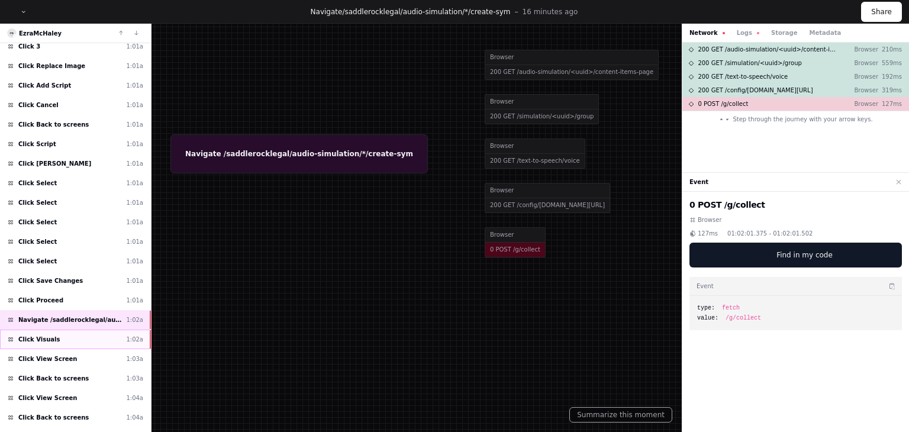
click at [78, 330] on div "Click Visuals 1:02a" at bounding box center [75, 340] width 151 height 20
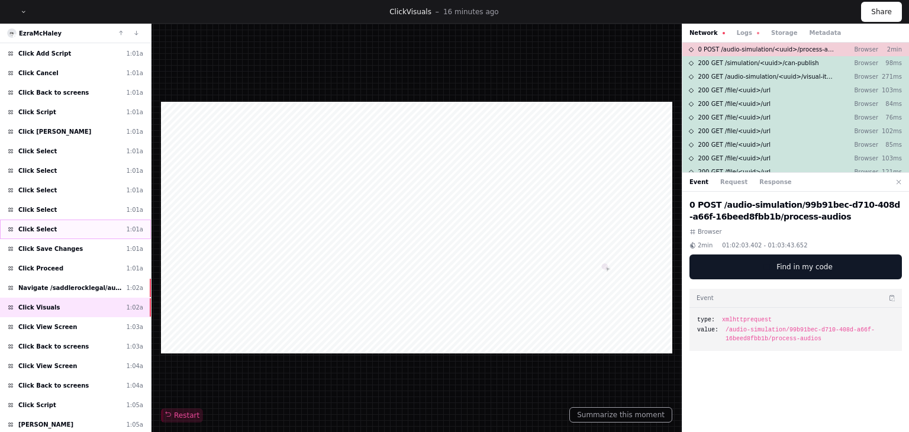
scroll to position [1062, 0]
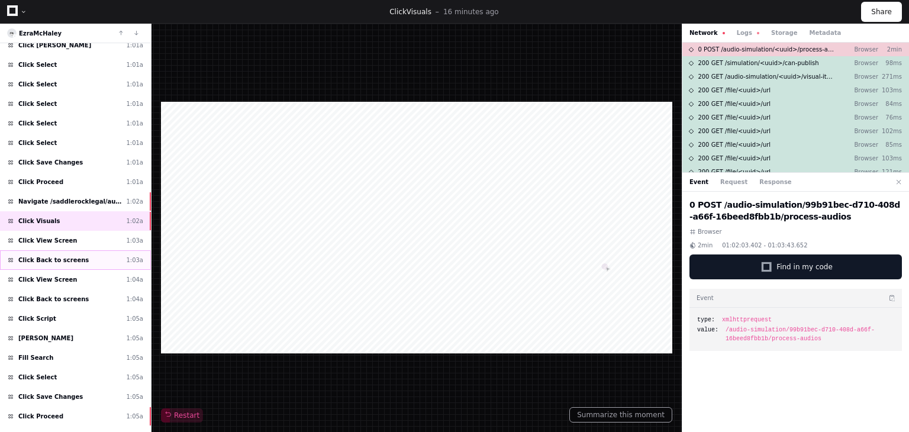
click at [78, 250] on div "Click Back to screens 1:03a" at bounding box center [75, 260] width 151 height 20
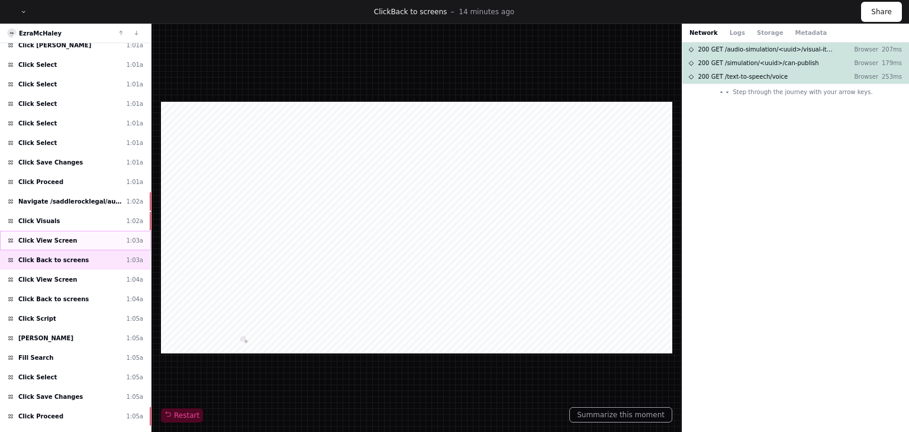
click at [78, 231] on div "Click View Screen 1:03a" at bounding box center [75, 241] width 151 height 20
click at [79, 250] on div "Click Back to screens 1:03a" at bounding box center [75, 260] width 151 height 20
click at [78, 270] on div "Click View Screen 1:04a" at bounding box center [75, 280] width 151 height 20
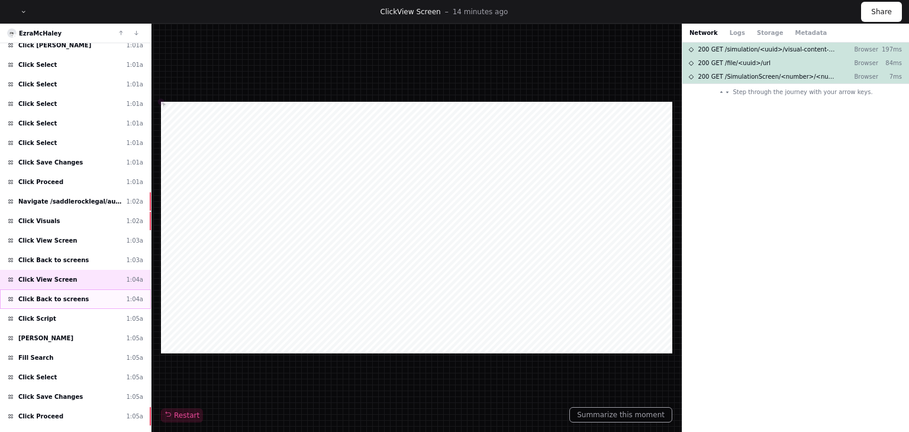
click at [83, 289] on div "Click Back to screens 1:04a" at bounding box center [75, 299] width 151 height 20
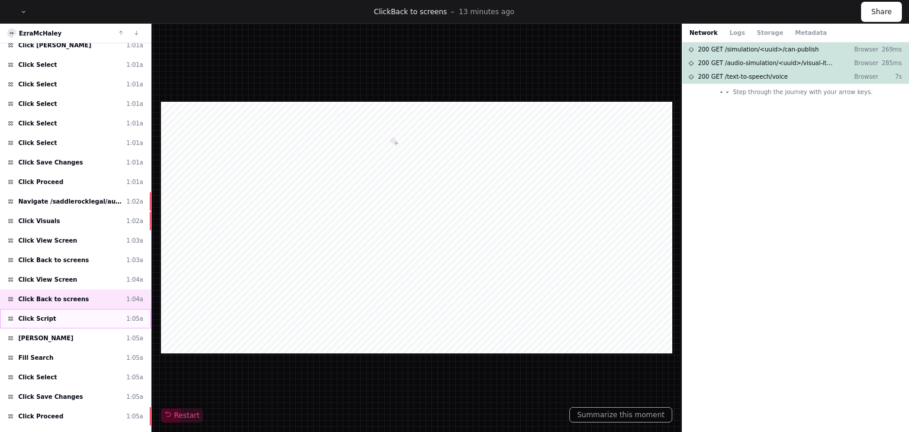
click at [86, 309] on div "Click Script 1:05a" at bounding box center [75, 319] width 151 height 20
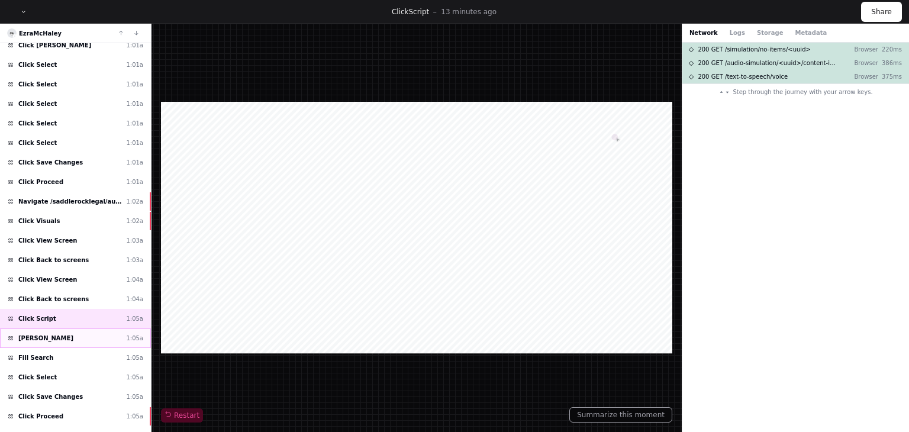
click at [85, 328] on div "Click Adam 1:05a" at bounding box center [75, 338] width 151 height 20
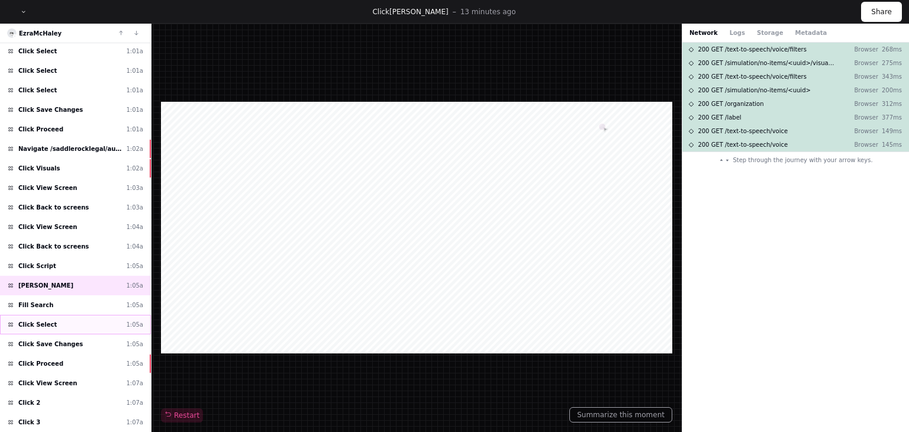
scroll to position [1115, 0]
click at [78, 334] on div "Click Save Changes 1:05a" at bounding box center [75, 344] width 151 height 20
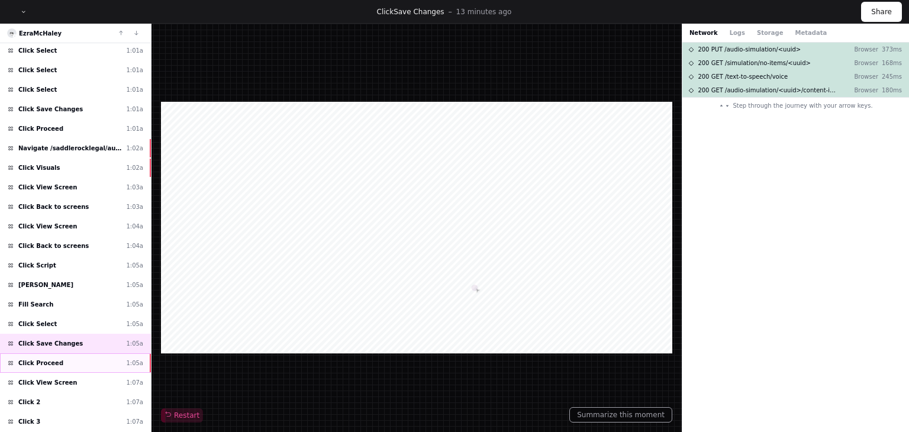
click at [72, 353] on div "Click Proceed 1:05a" at bounding box center [75, 363] width 151 height 20
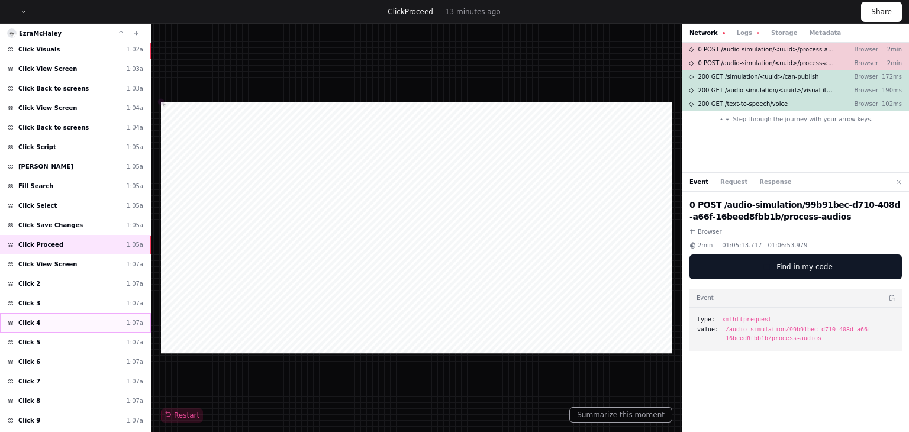
scroll to position [1352, 0]
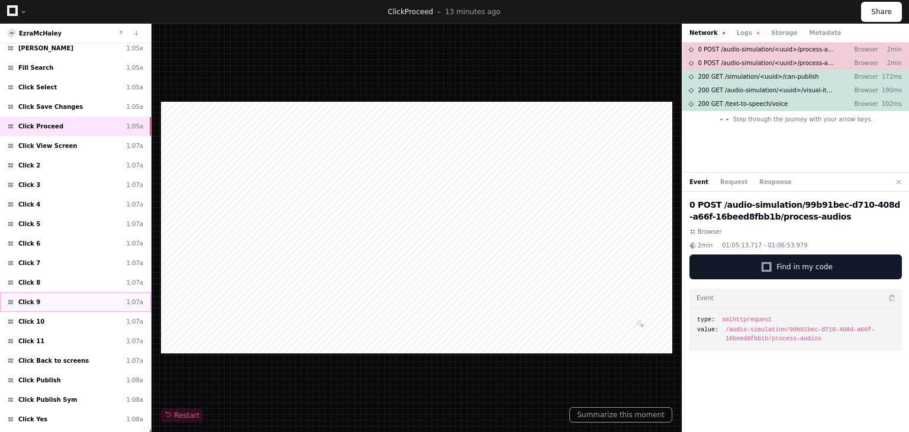
click at [78, 292] on div "Click 9 1:07a" at bounding box center [75, 302] width 151 height 20
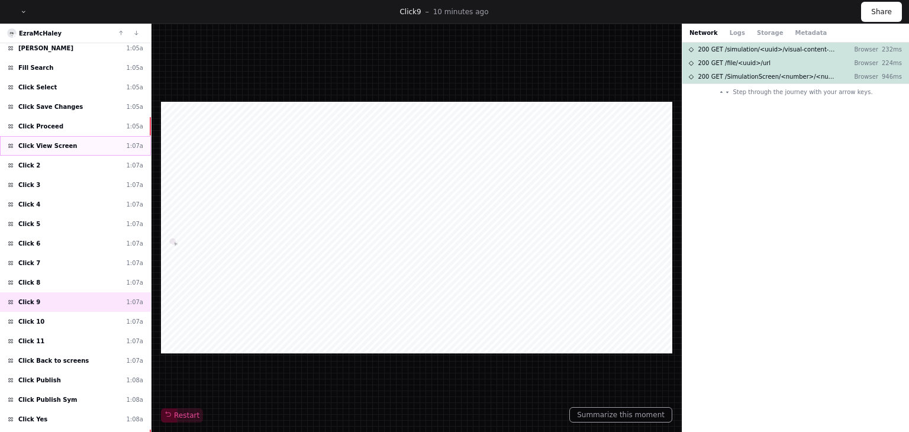
click at [87, 136] on div "Click View Screen 1:07a" at bounding box center [75, 146] width 151 height 20
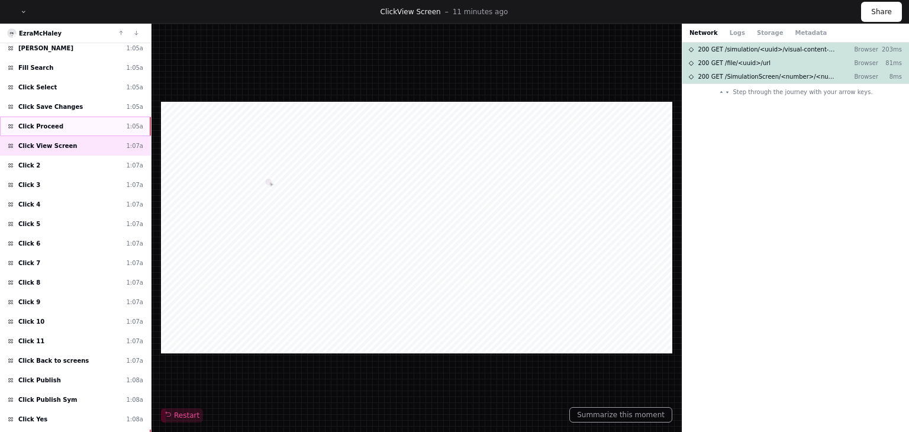
click at [88, 117] on div "Click Proceed 1:05a" at bounding box center [75, 127] width 151 height 20
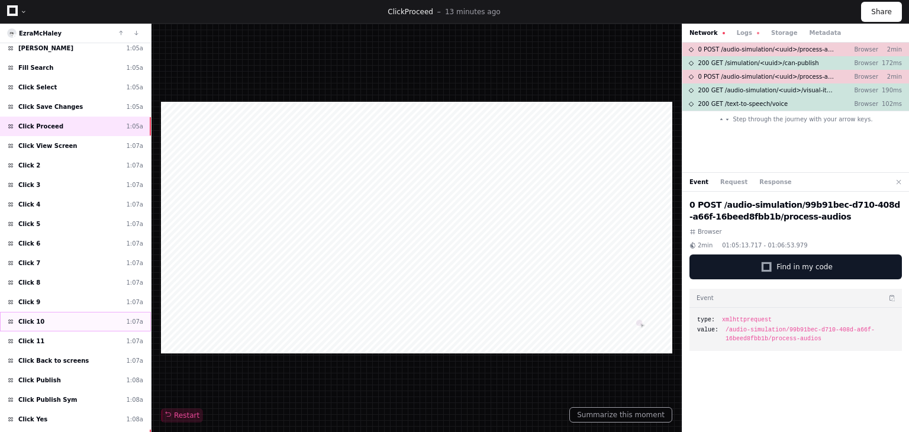
click at [47, 312] on div "Click 10 1:07a" at bounding box center [75, 322] width 151 height 20
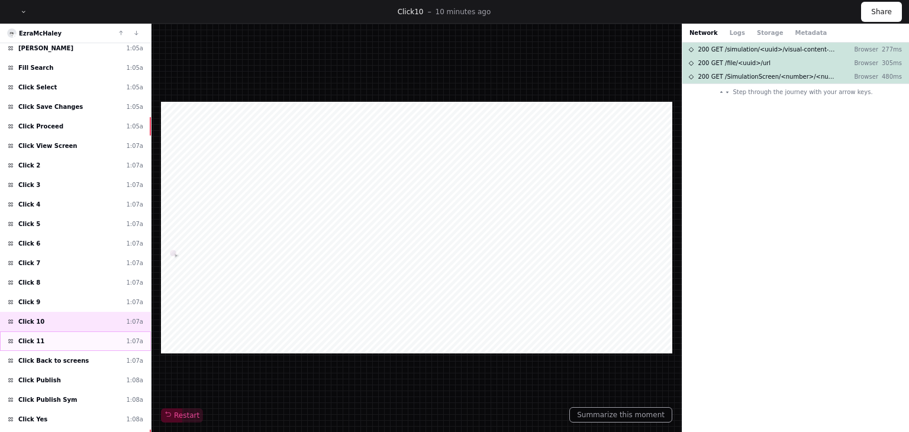
click at [54, 331] on div "Click 11 1:07a" at bounding box center [75, 341] width 151 height 20
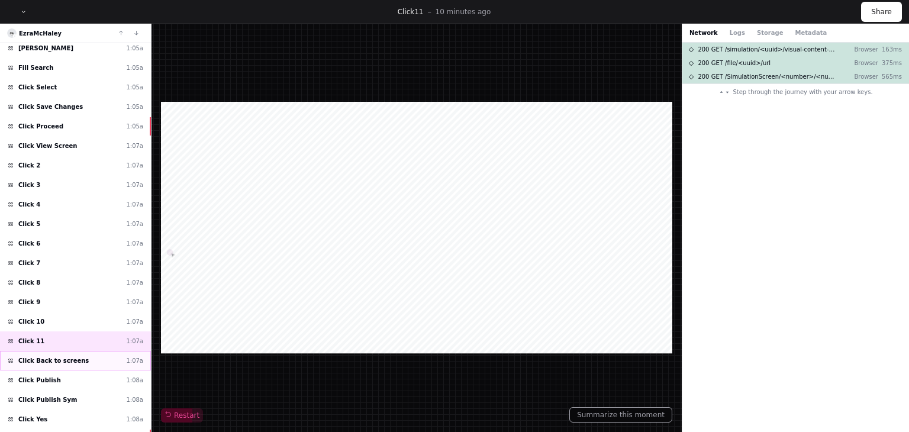
click at [62, 356] on span "Click Back to screens" at bounding box center [53, 360] width 70 height 9
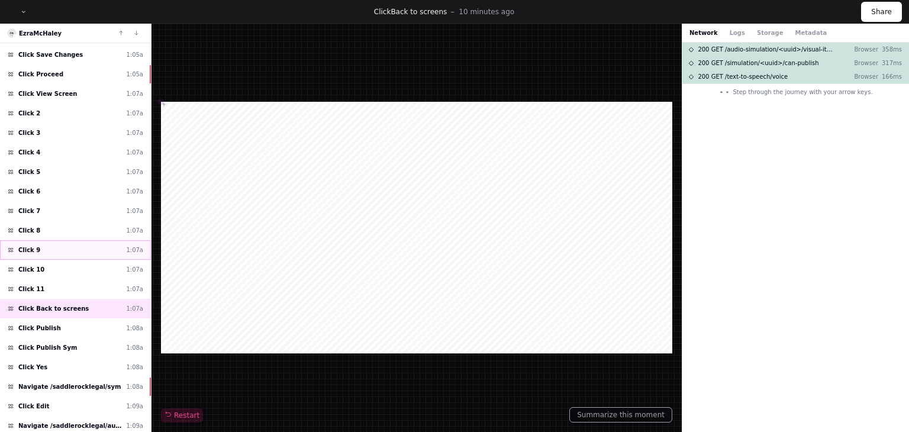
scroll to position [1404, 0]
click at [67, 318] on div "Click Publish 1:08a" at bounding box center [75, 328] width 151 height 20
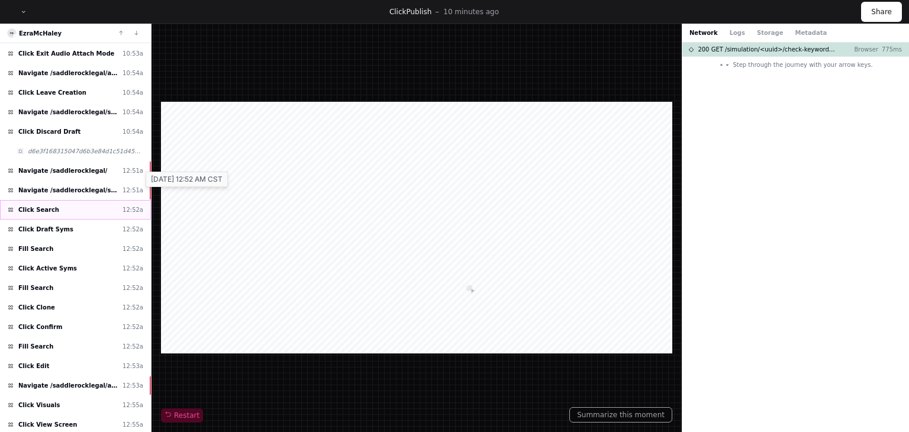
scroll to position [161, 0]
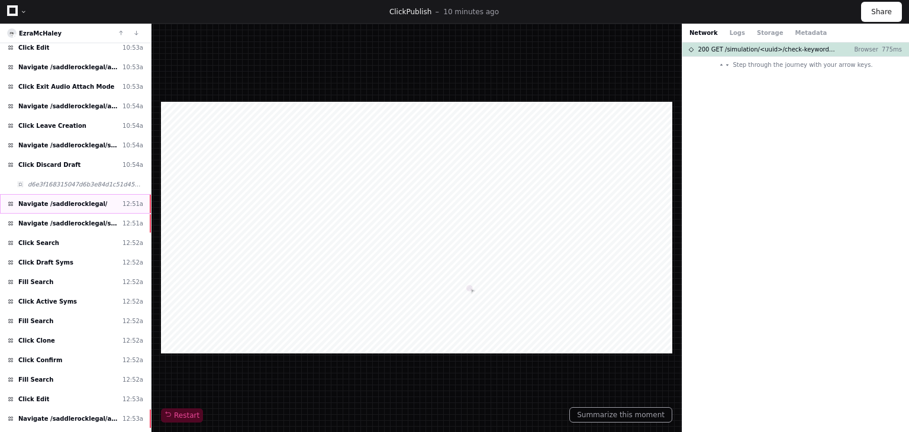
click at [115, 201] on div "Navigate /saddlerocklegal/ 12:51a" at bounding box center [75, 204] width 151 height 20
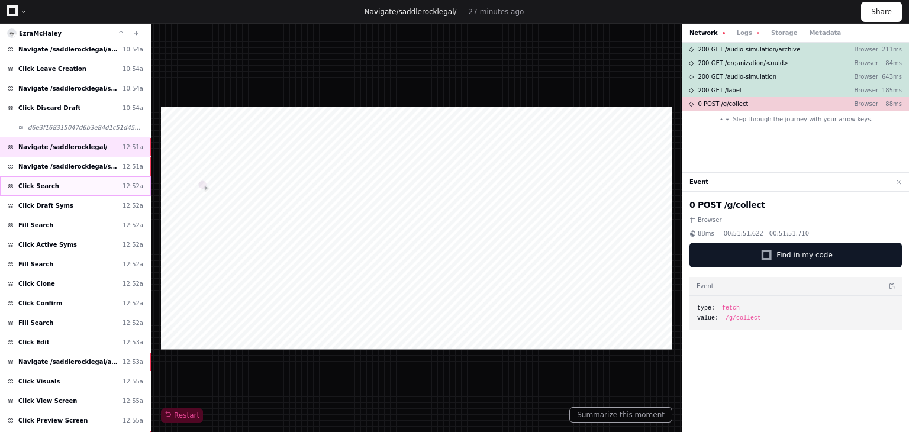
scroll to position [220, 0]
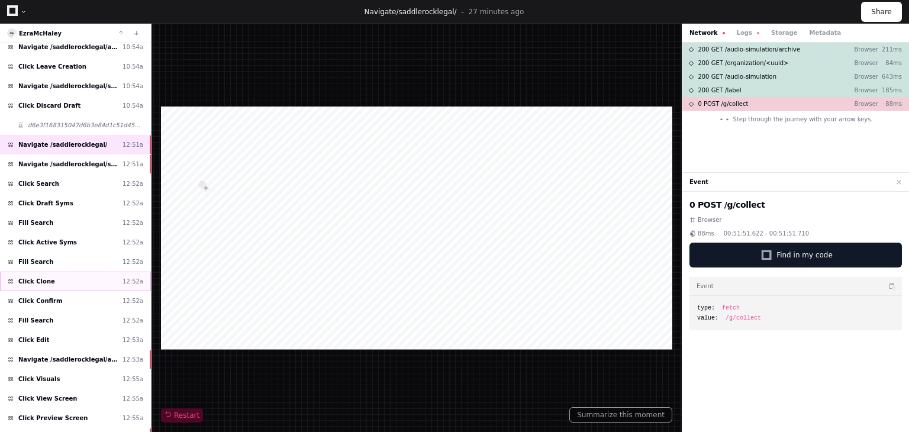
click at [71, 282] on div "Click Clone 12:52a" at bounding box center [75, 282] width 151 height 20
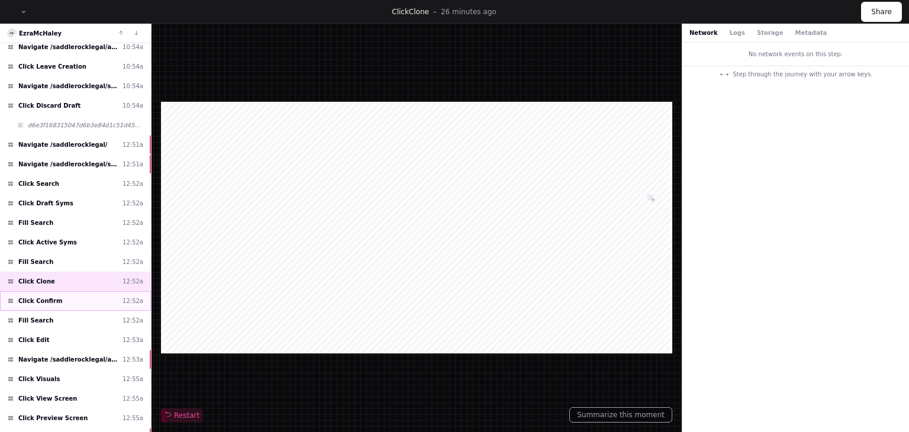
click at [75, 297] on div "Click Confirm 12:52a" at bounding box center [75, 301] width 151 height 20
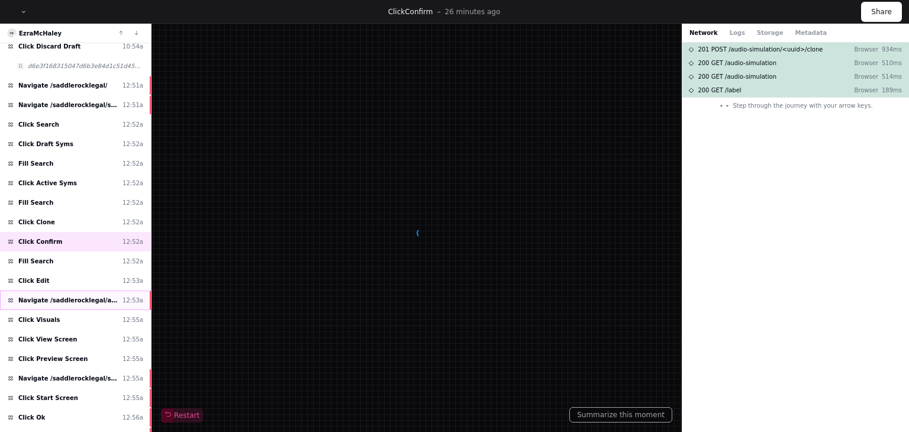
scroll to position [279, 0]
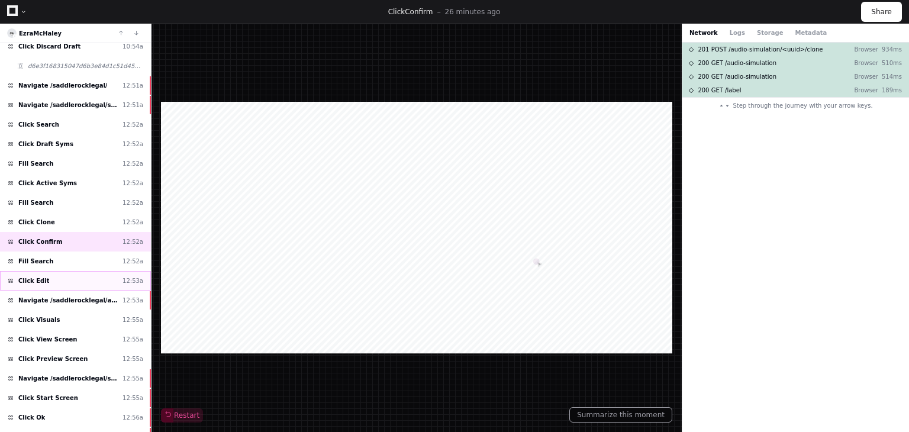
click at [78, 274] on div "Click Edit 12:53a" at bounding box center [75, 281] width 151 height 20
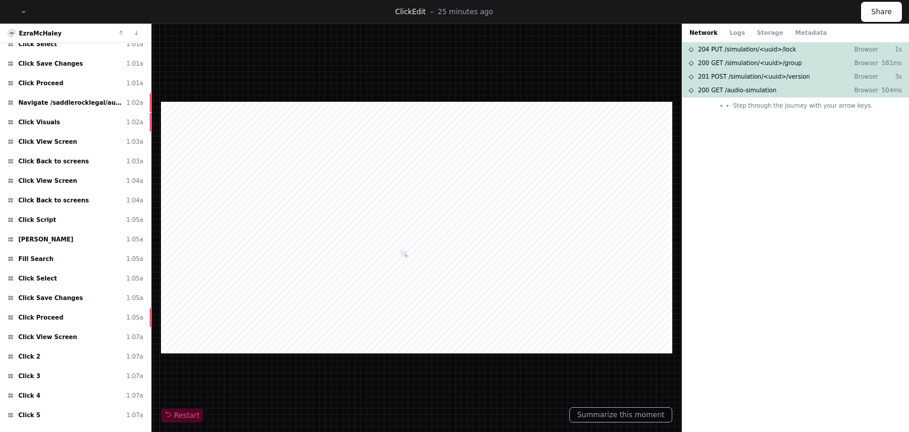
scroll to position [1167, 0]
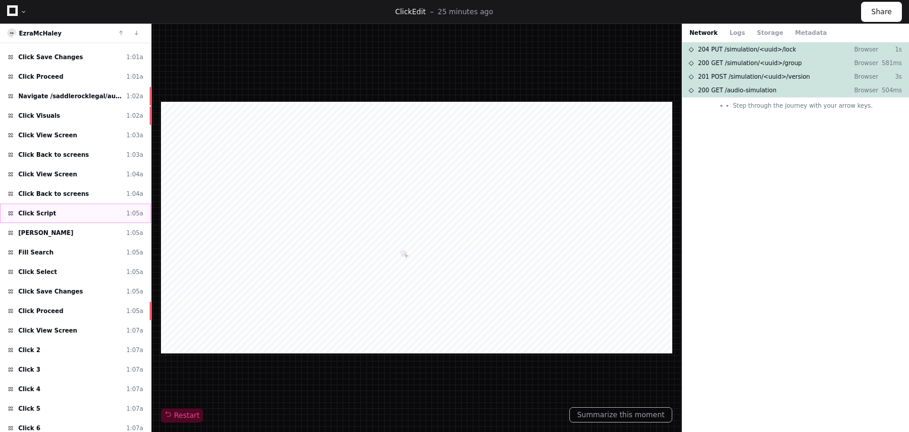
click at [71, 204] on div "Click Script 1:05a" at bounding box center [75, 214] width 151 height 20
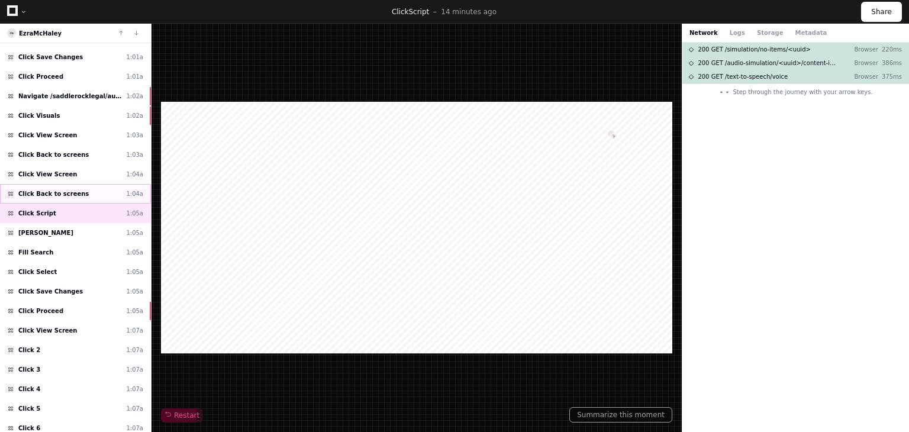
click at [76, 184] on div "Click Back to screens 1:04a" at bounding box center [75, 194] width 151 height 20
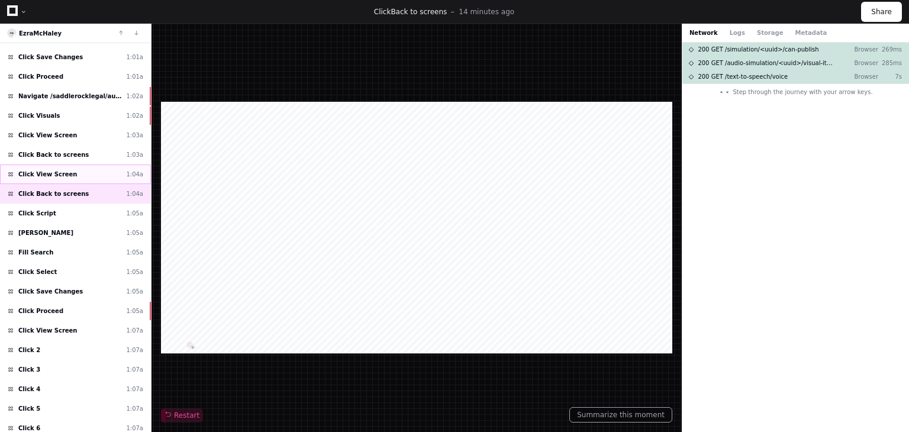
click at [78, 165] on div "Click View Screen 1:04a" at bounding box center [75, 175] width 151 height 20
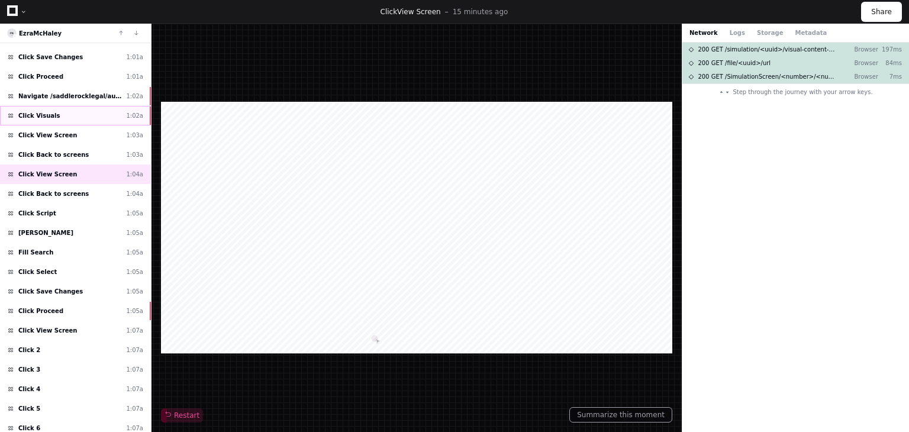
click at [76, 106] on div "Click Visuals 1:02a" at bounding box center [75, 116] width 151 height 20
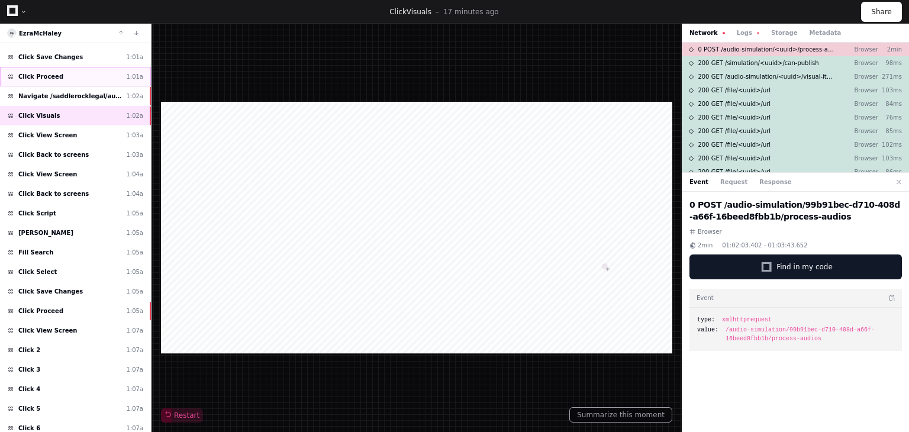
click at [69, 67] on div "Click Proceed 1:01a" at bounding box center [75, 77] width 151 height 20
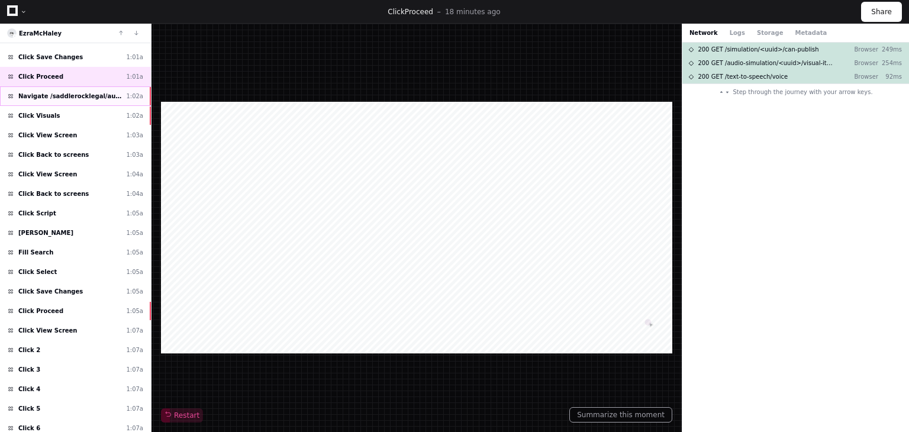
click at [73, 86] on div "Navigate /saddlerocklegal/audio-simulation/*/create-sym 1:02a" at bounding box center [75, 96] width 151 height 20
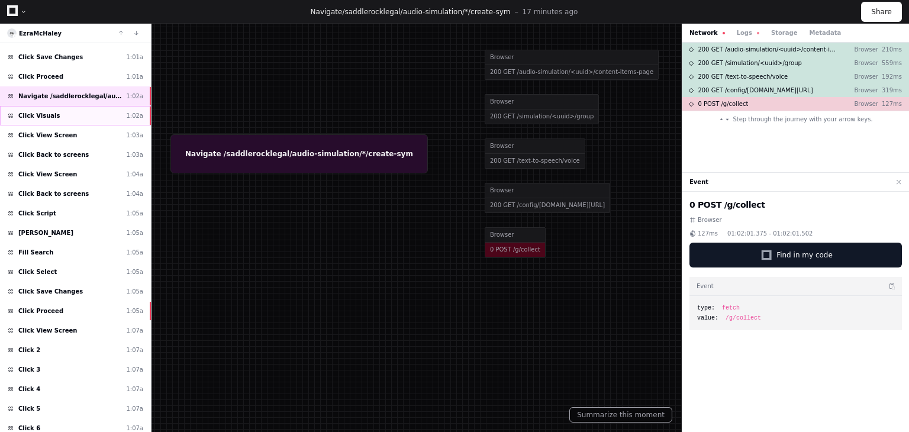
click at [64, 107] on div "Click Visuals 1:02a" at bounding box center [75, 116] width 151 height 20
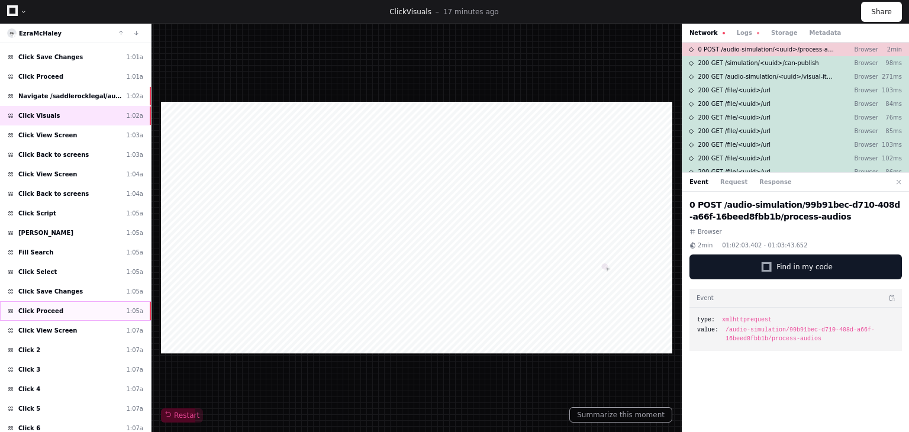
click at [71, 301] on div "Click Proceed 1:05a" at bounding box center [75, 311] width 151 height 20
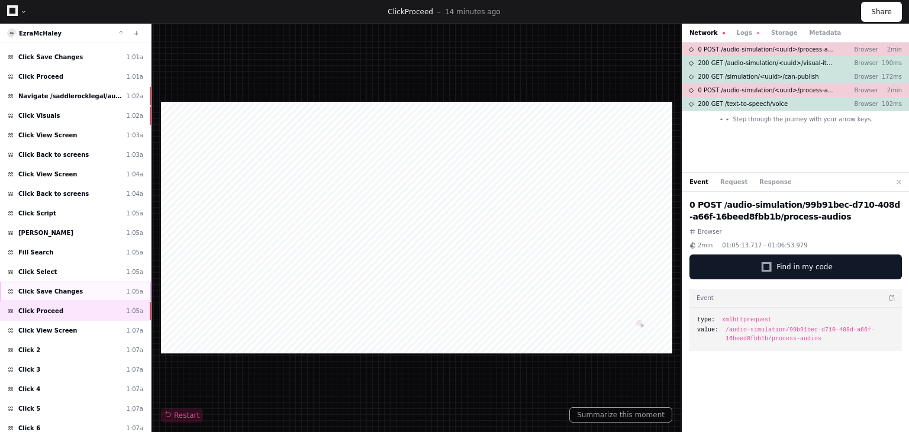
click at [82, 282] on div "Click Save Changes 1:05a" at bounding box center [75, 292] width 151 height 20
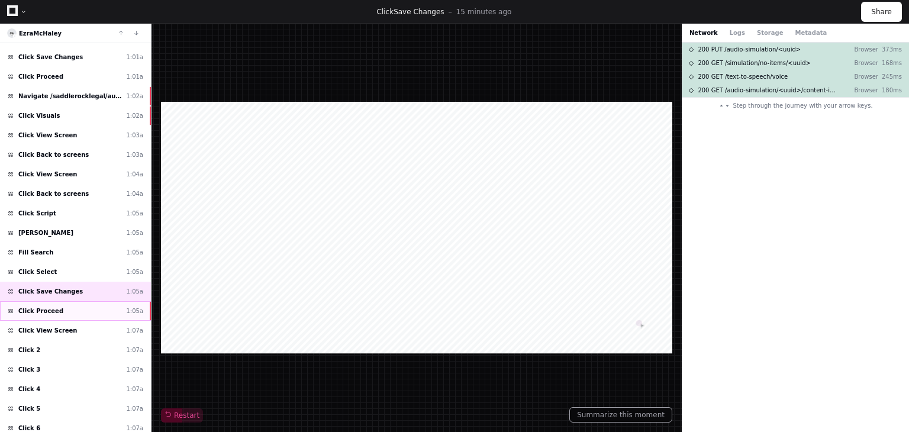
click at [76, 301] on div "Click Proceed 1:05a" at bounding box center [75, 311] width 151 height 20
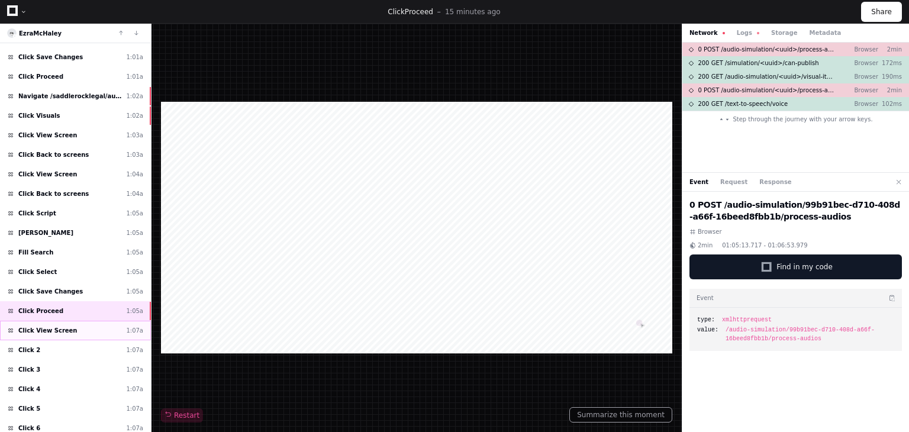
click at [80, 321] on div "Click View Screen 1:07a" at bounding box center [75, 331] width 151 height 20
